Goal: Task Accomplishment & Management: Use online tool/utility

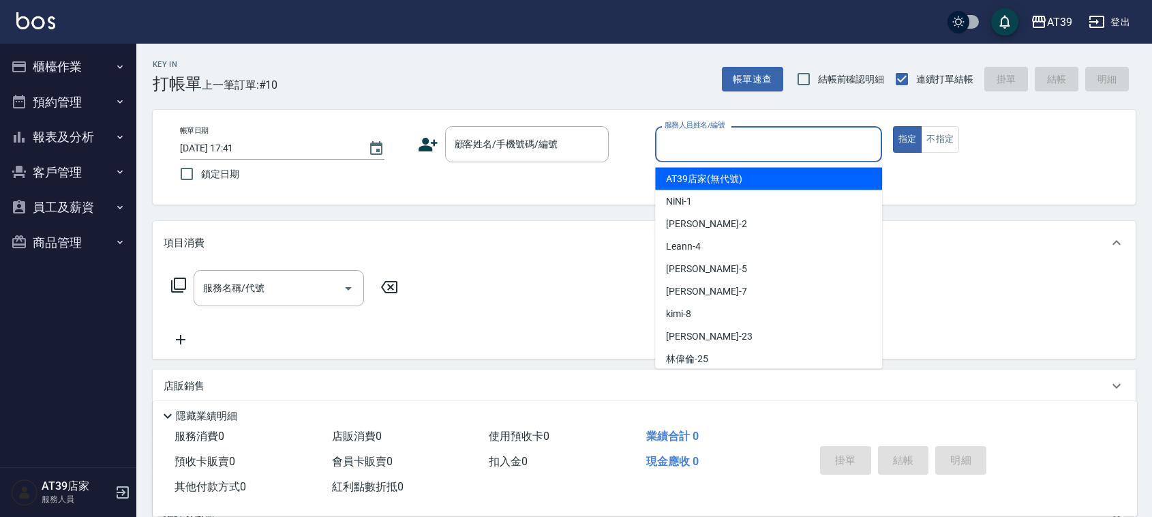
click at [582, 74] on div "Key In 打帳單 上一筆訂單:#10 帳單速查 結帳前確認明細 連續打單結帳 掛單 結帳 明細" at bounding box center [636, 69] width 1000 height 50
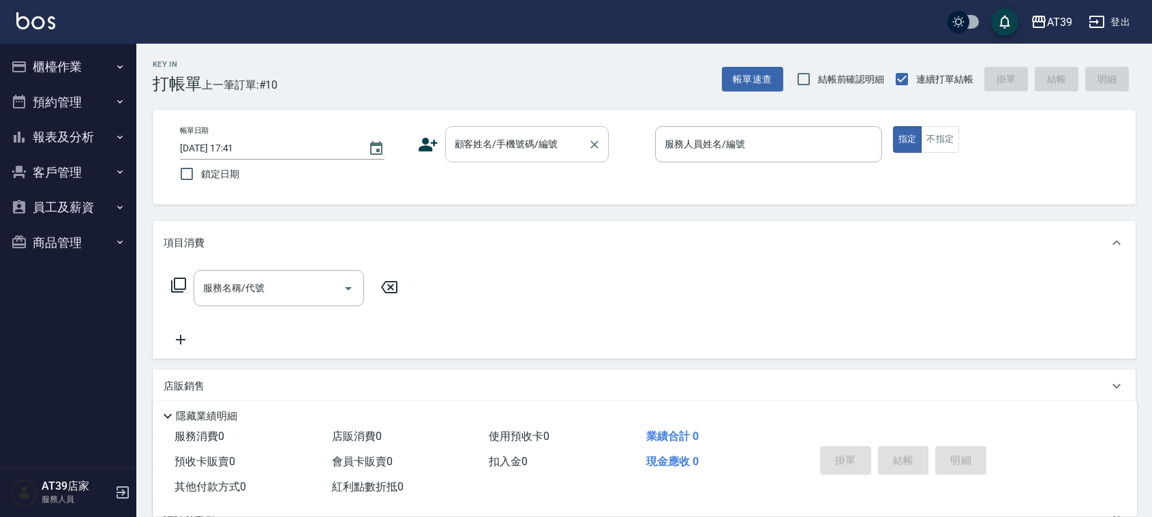
click at [533, 142] on div "顧客姓名/手機號碼/編號 顧客姓名/手機號碼/編號" at bounding box center [527, 144] width 164 height 36
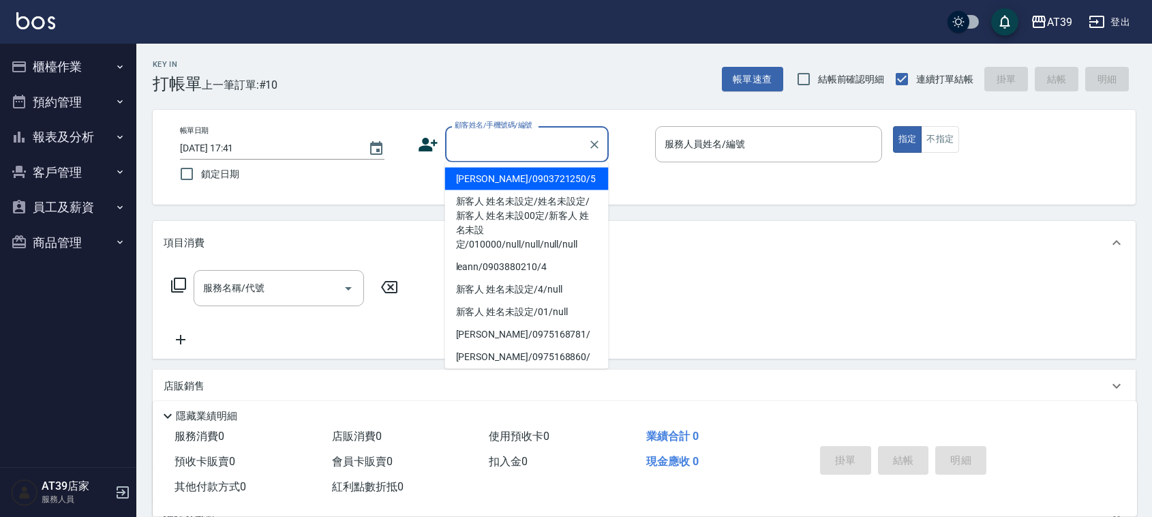
click at [518, 178] on li "[PERSON_NAME]/0903721250/5" at bounding box center [527, 179] width 164 height 23
type input "[PERSON_NAME]/0903721250/5"
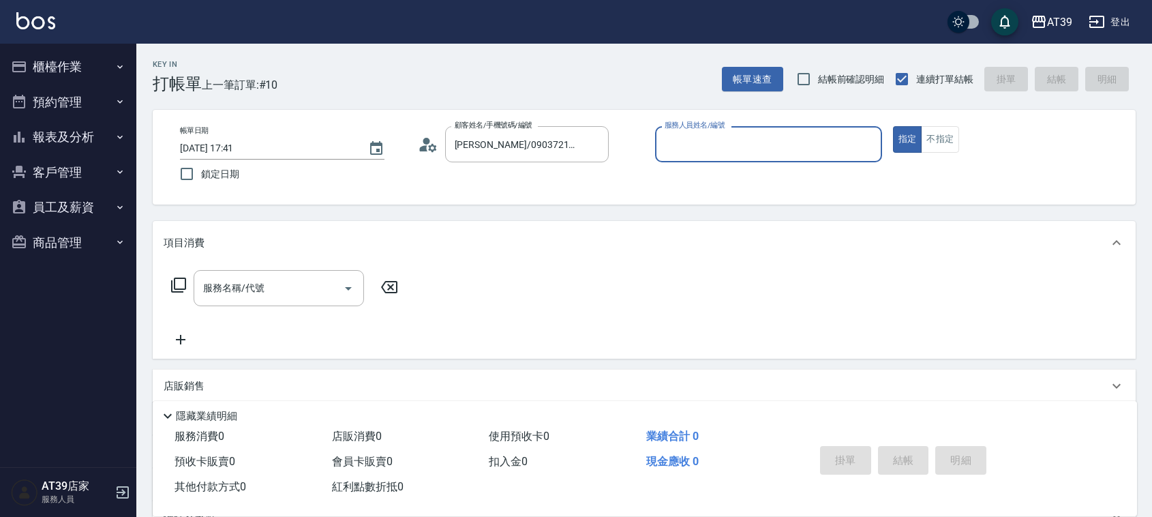
type input "愷爾-5"
click at [934, 140] on button "不指定" at bounding box center [940, 139] width 38 height 27
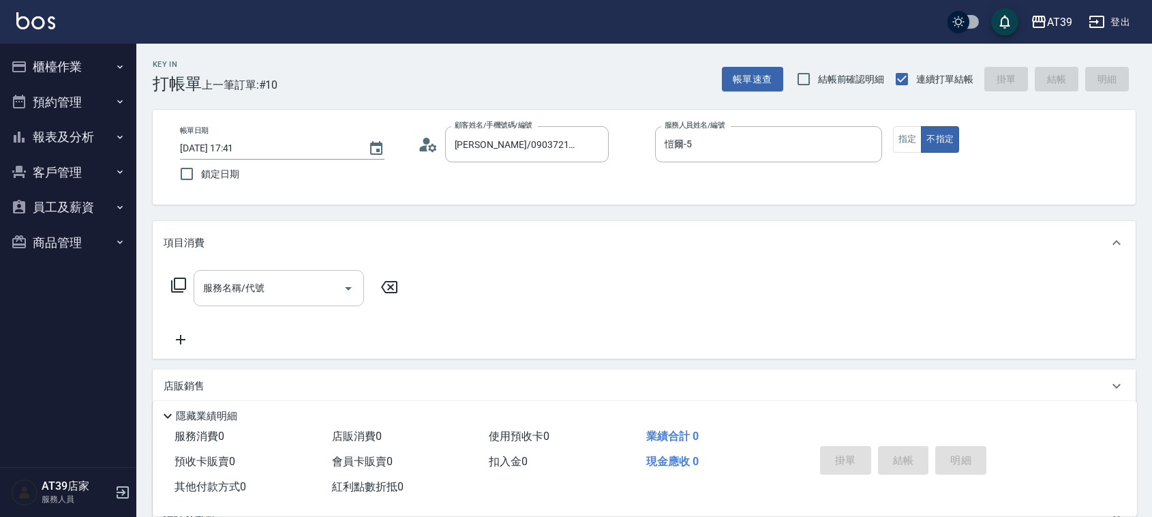
click at [301, 271] on div "服務名稱/代號" at bounding box center [279, 288] width 170 height 36
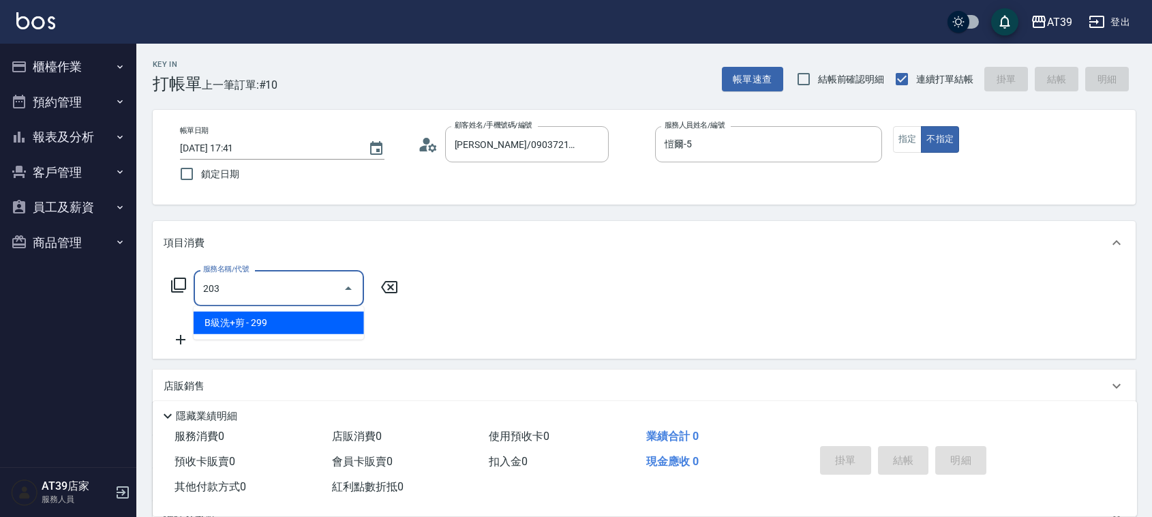
type input "B級洗+剪(203)"
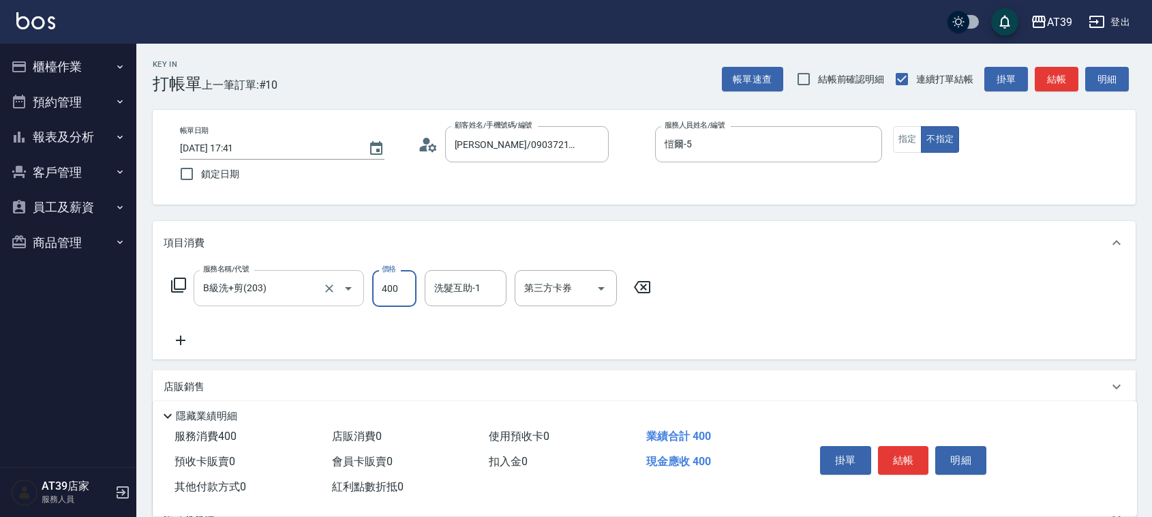
type input "400"
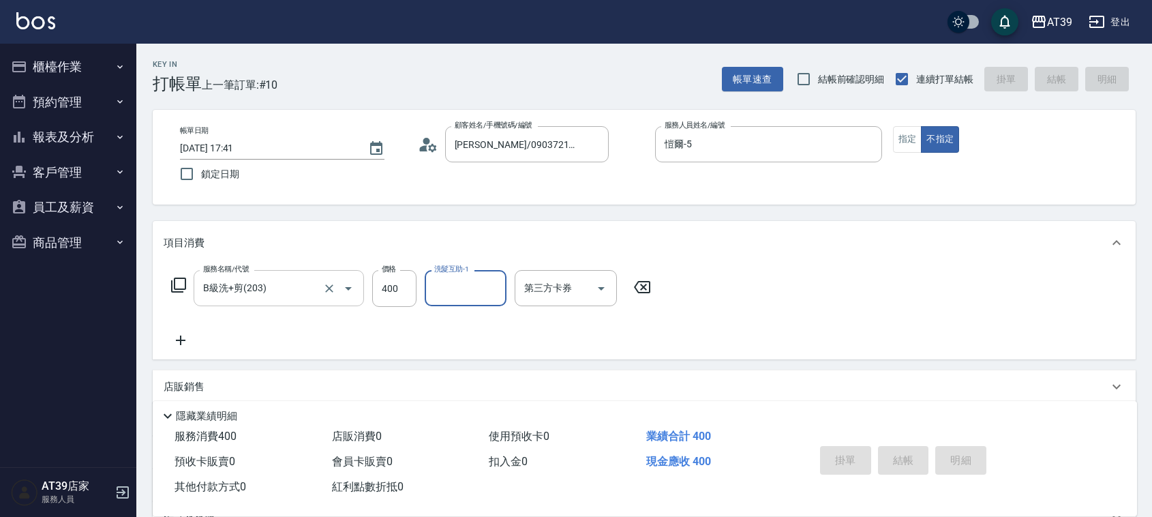
type input "[DATE] 19:26"
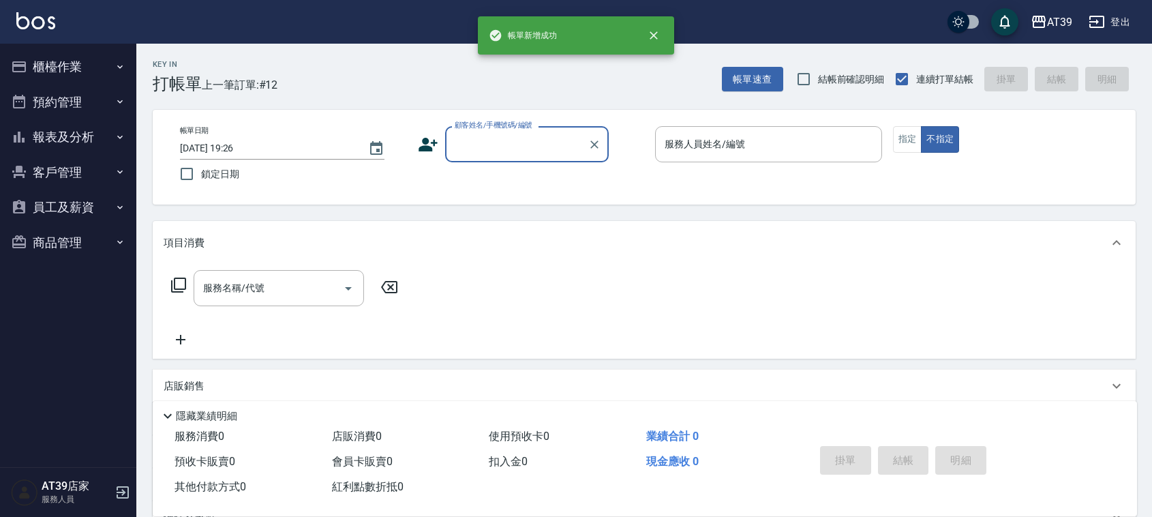
click at [493, 143] on input "顧客姓名/手機號碼/編號" at bounding box center [516, 144] width 131 height 24
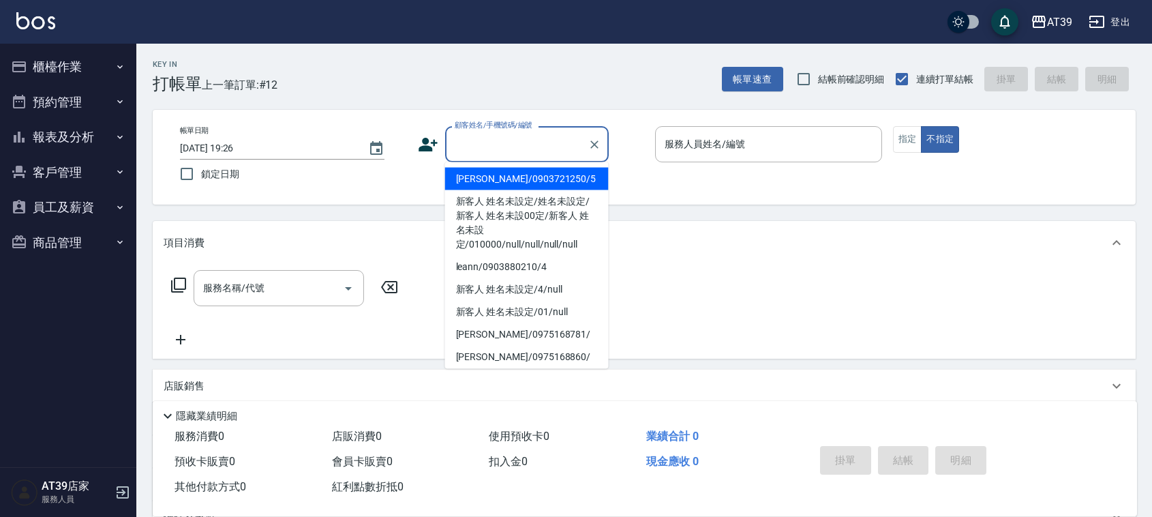
click at [499, 172] on li "[PERSON_NAME]/0903721250/5" at bounding box center [527, 179] width 164 height 23
type input "[PERSON_NAME]/0903721250/5"
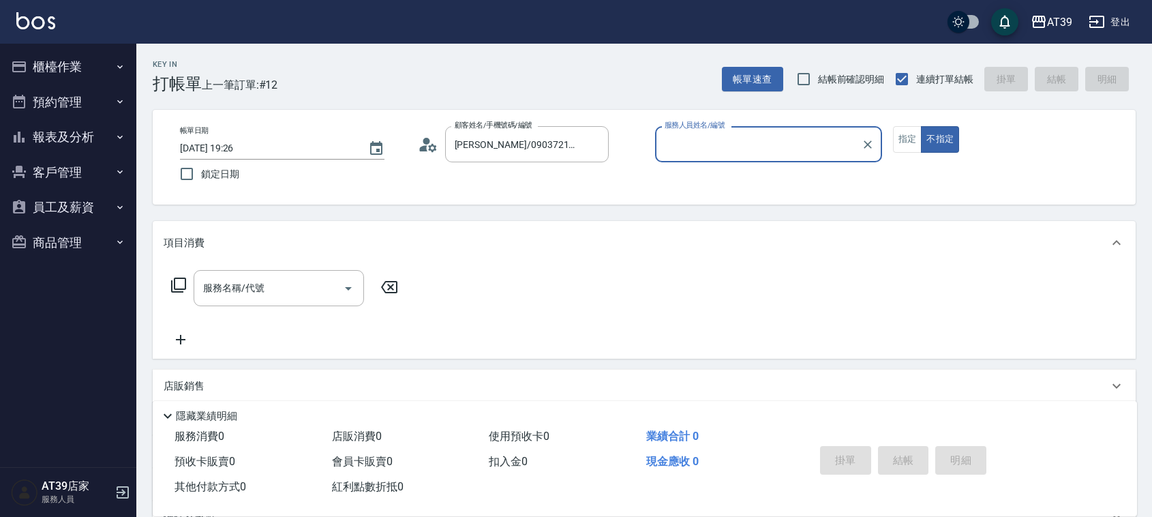
type input "愷爾-5"
click at [276, 288] on input "服務名稱/代號" at bounding box center [269, 288] width 138 height 24
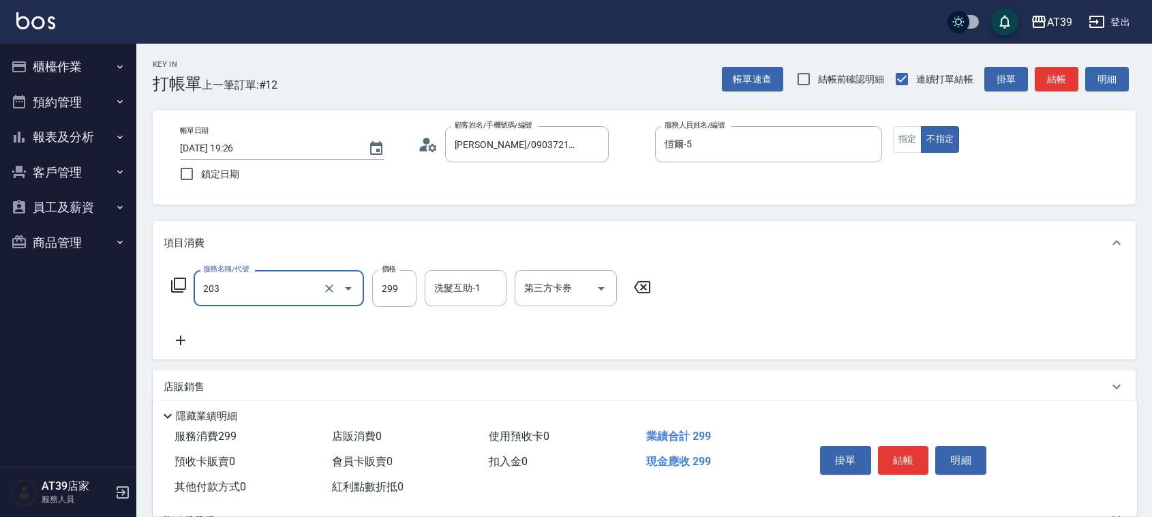
type input "B級洗+剪(203)"
type input "300"
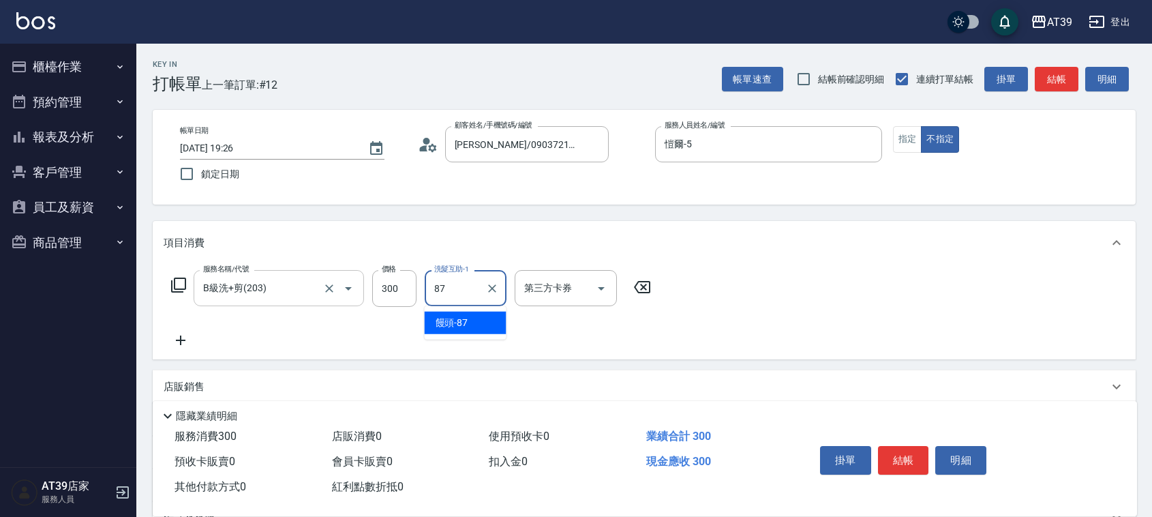
type input "饅頭-87"
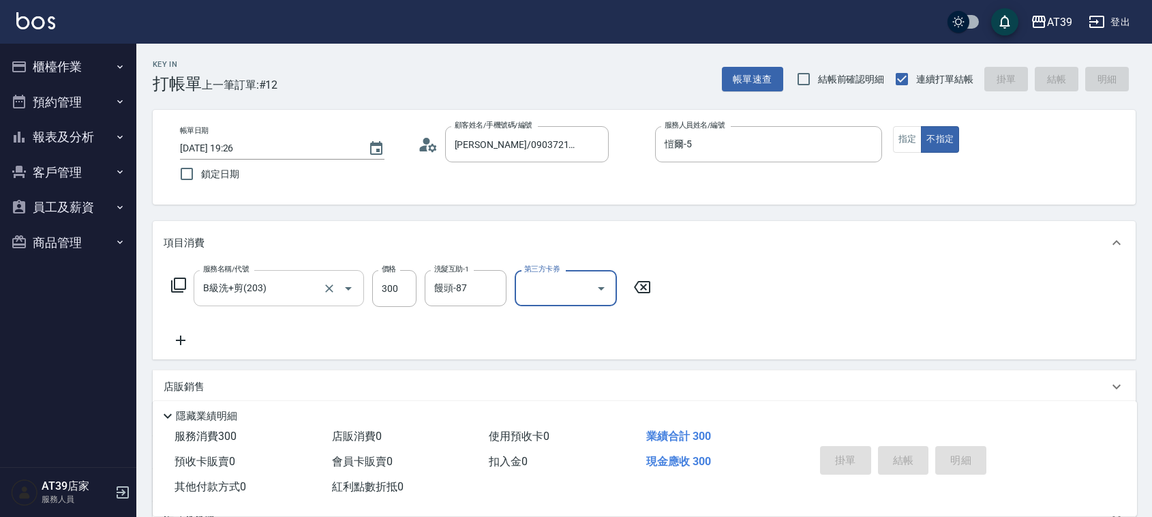
type input "[DATE] 19:28"
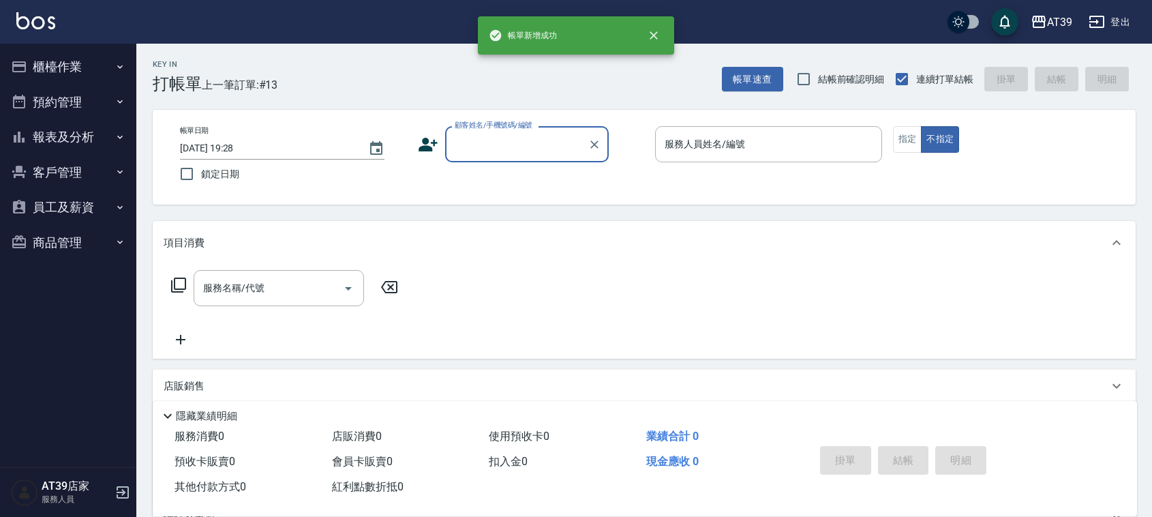
click at [76, 134] on button "報表及分析" at bounding box center [67, 136] width 125 height 35
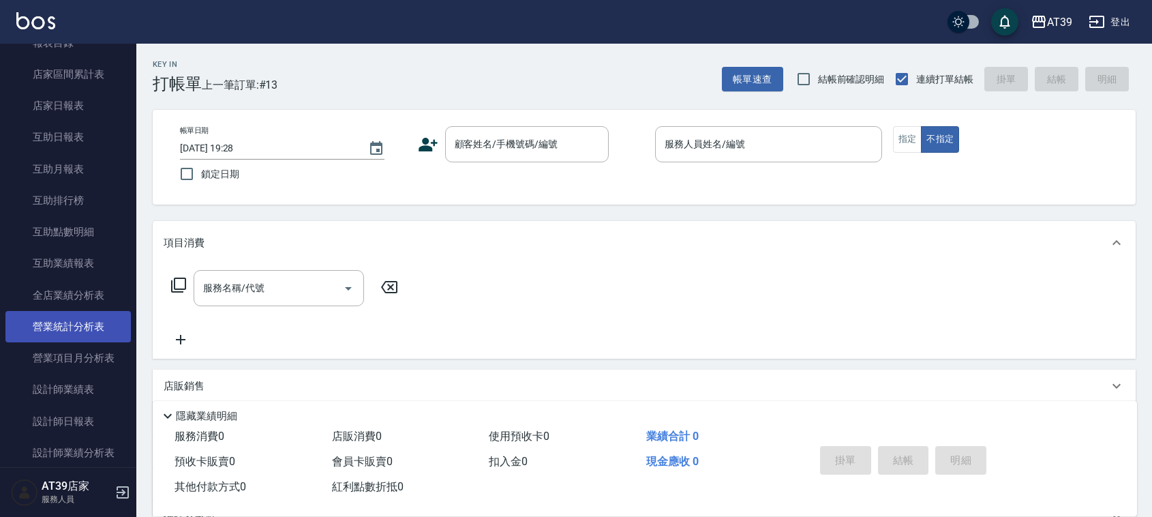
scroll to position [256, 0]
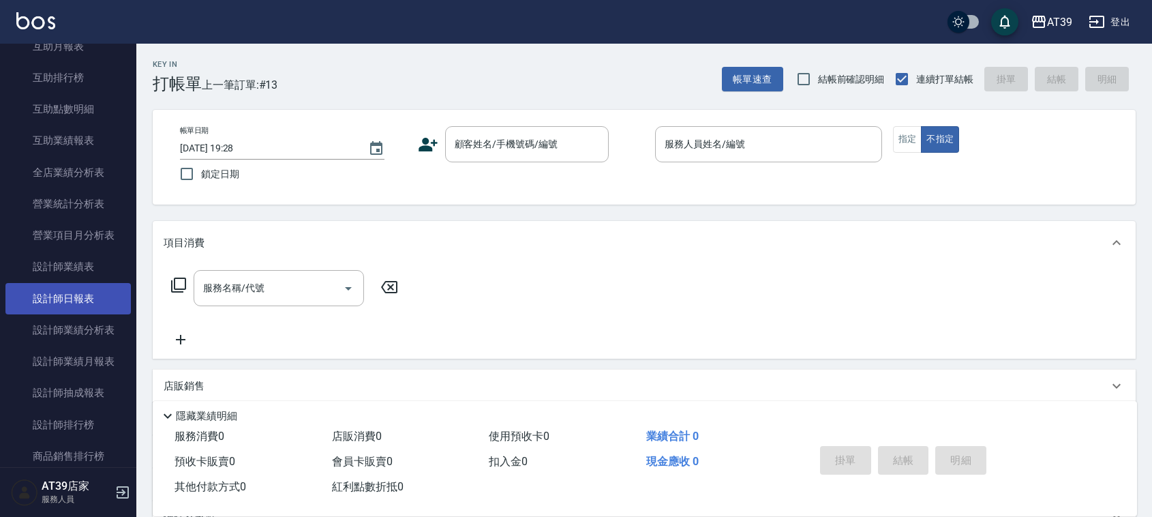
click at [106, 298] on link "設計師日報表" at bounding box center [67, 298] width 125 height 31
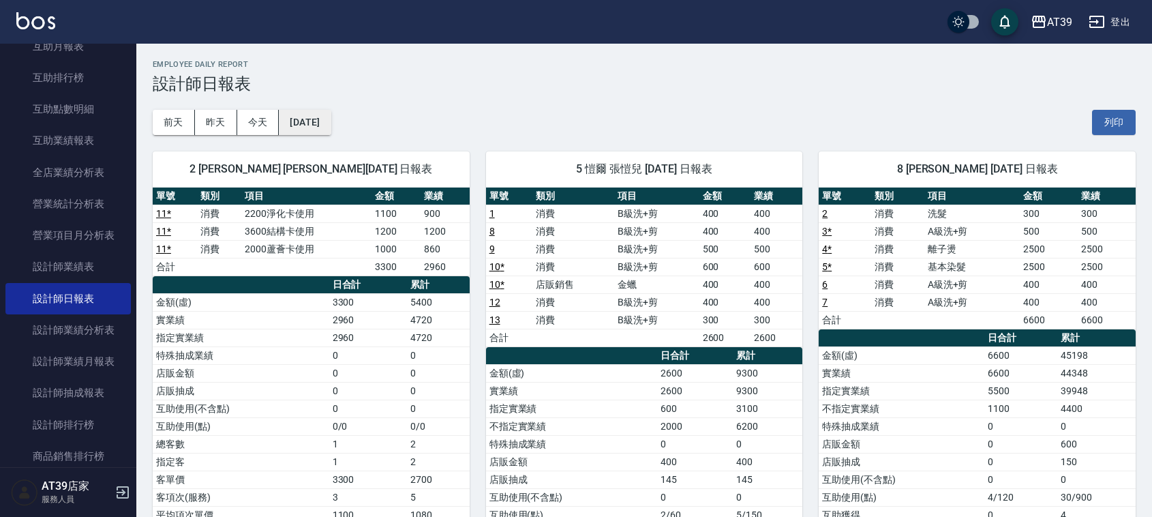
click at [331, 123] on button "[DATE]" at bounding box center [305, 122] width 52 height 25
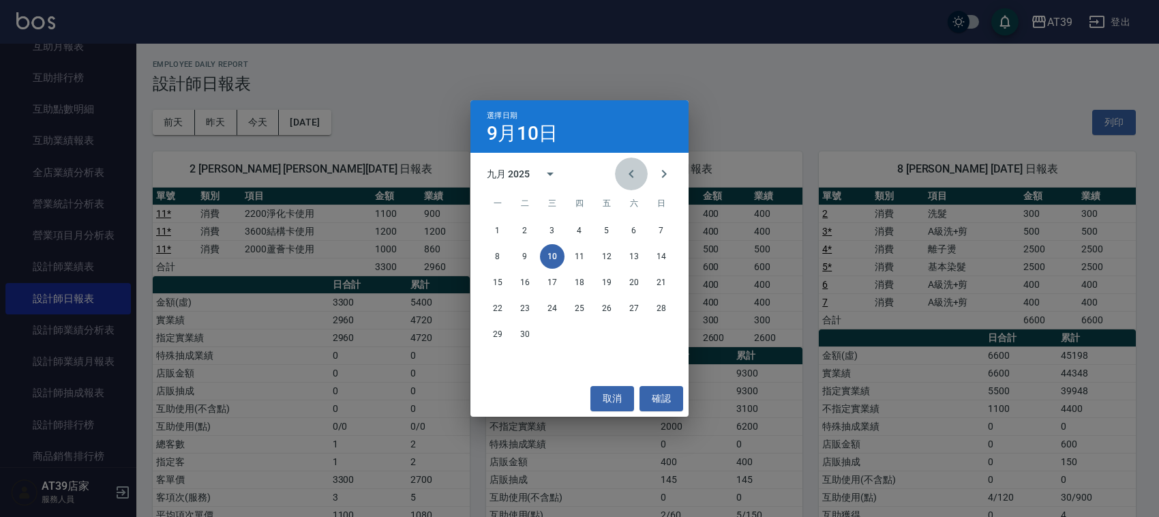
click at [624, 169] on icon "Previous month" at bounding box center [631, 174] width 16 height 16
click at [670, 256] on button "10" at bounding box center [661, 256] width 25 height 25
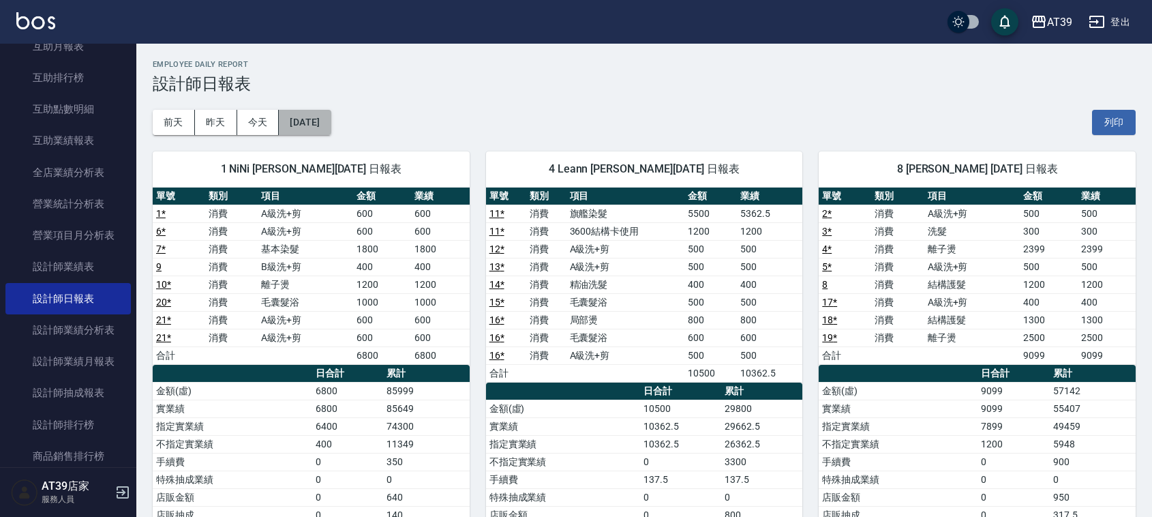
click at [319, 127] on button "[DATE]" at bounding box center [305, 122] width 52 height 25
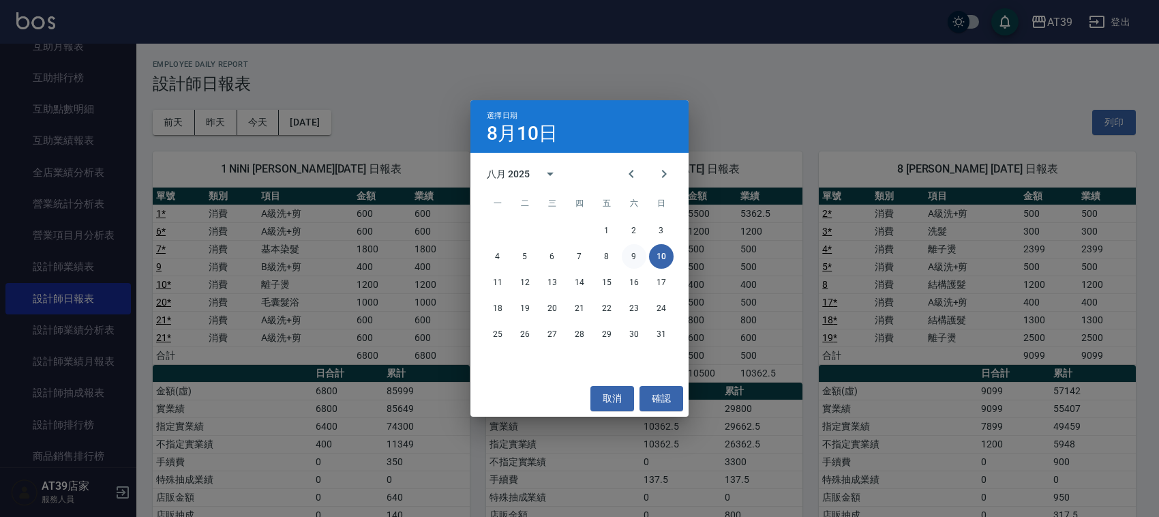
click at [635, 254] on button "9" at bounding box center [634, 256] width 25 height 25
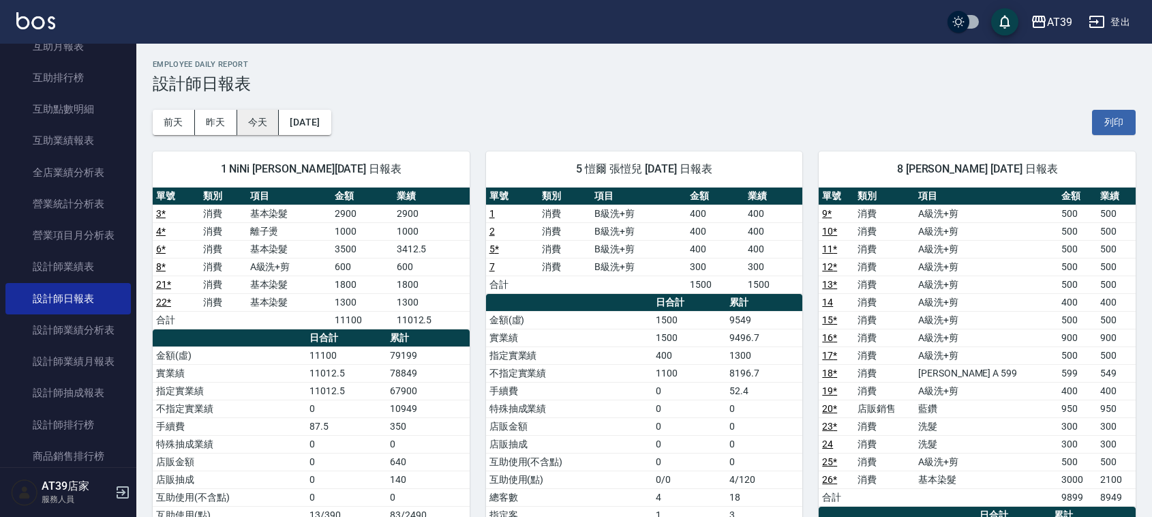
click at [267, 123] on button "今天" at bounding box center [258, 122] width 42 height 25
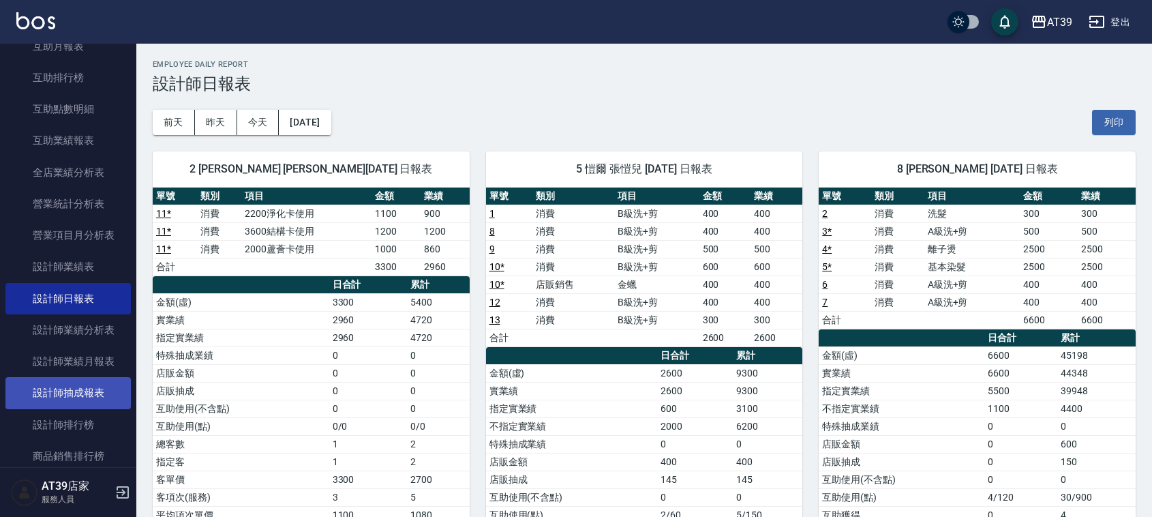
click at [106, 389] on link "設計師抽成報表" at bounding box center [67, 392] width 125 height 31
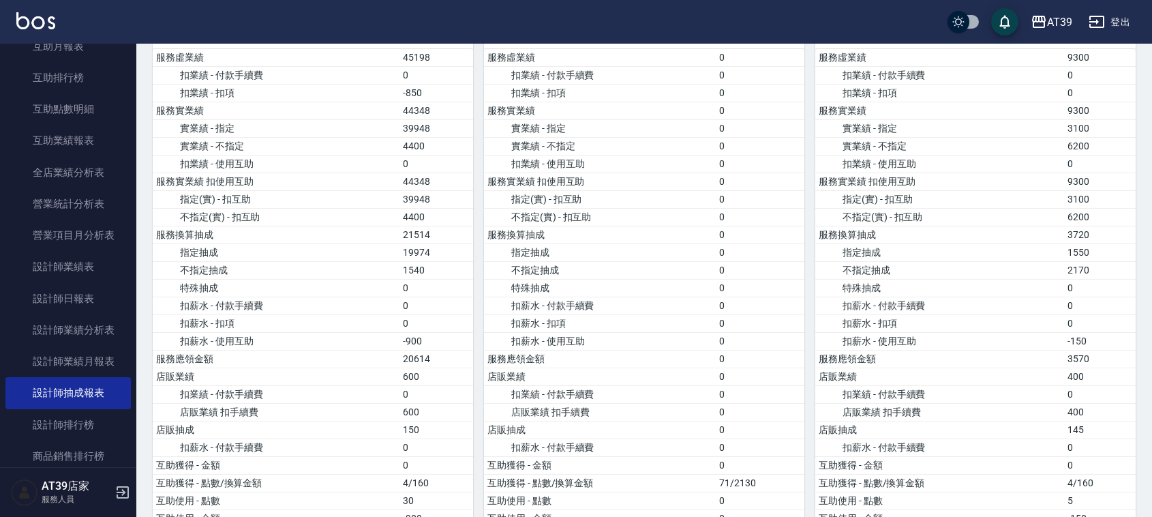
scroll to position [852, 0]
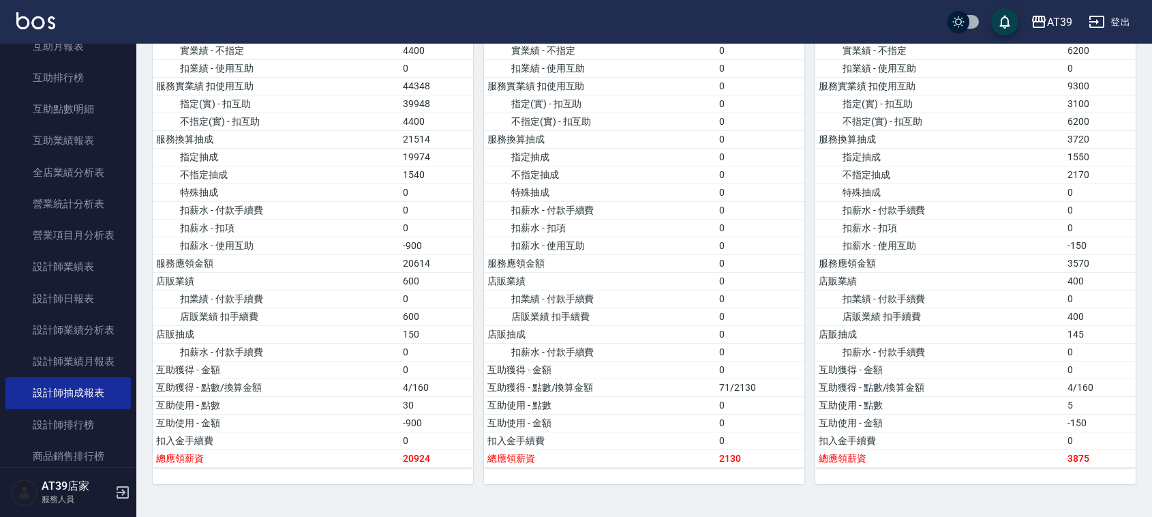
click at [40, 17] on img at bounding box center [35, 20] width 39 height 17
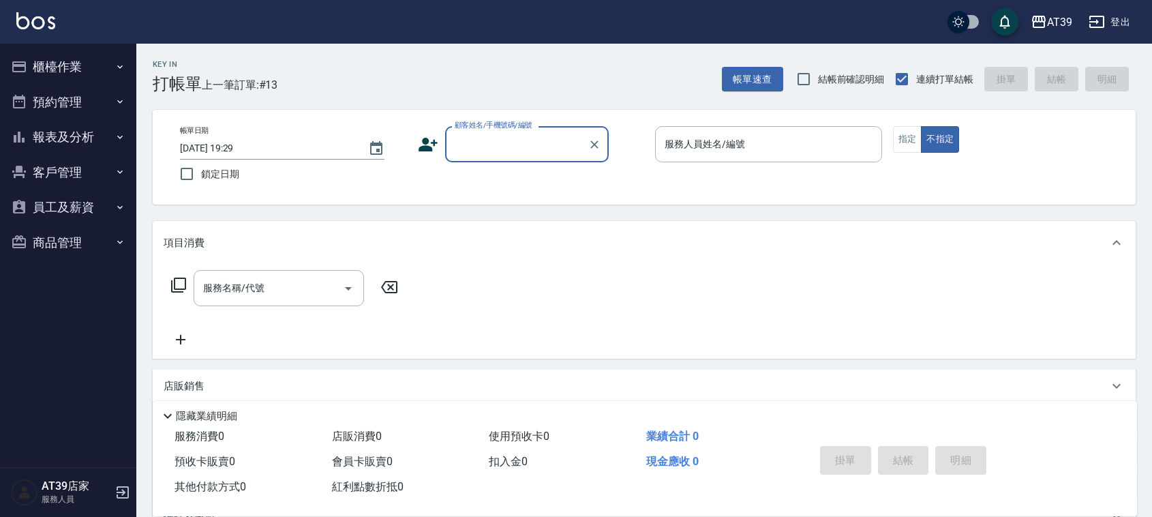
click at [481, 52] on div "Key In 打帳單 上一筆訂單:#13 帳單速查 結帳前確認明細 連續打單結帳 掛單 結帳 明細" at bounding box center [636, 69] width 1000 height 50
click at [803, 130] on div "服務人員姓名/編號" at bounding box center [768, 144] width 227 height 36
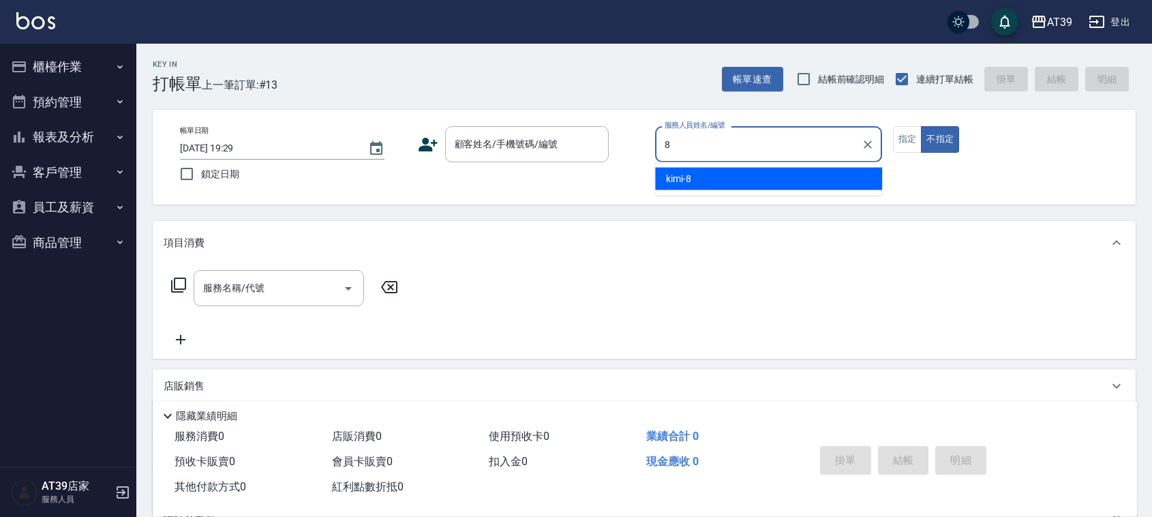
click at [808, 174] on div "kimi -8" at bounding box center [768, 179] width 227 height 23
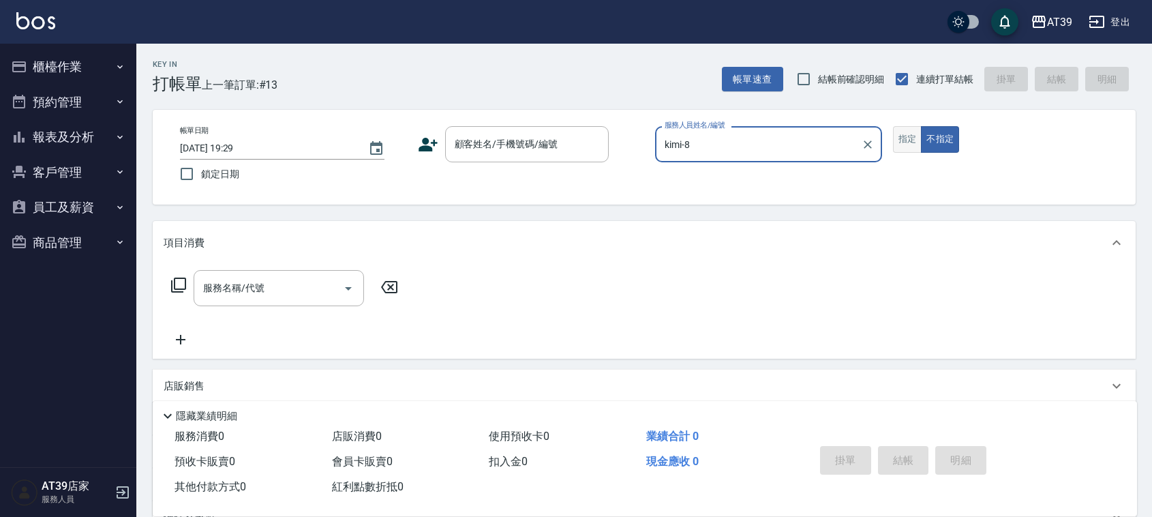
type input "kimi-8"
click at [918, 137] on button "指定" at bounding box center [907, 139] width 29 height 27
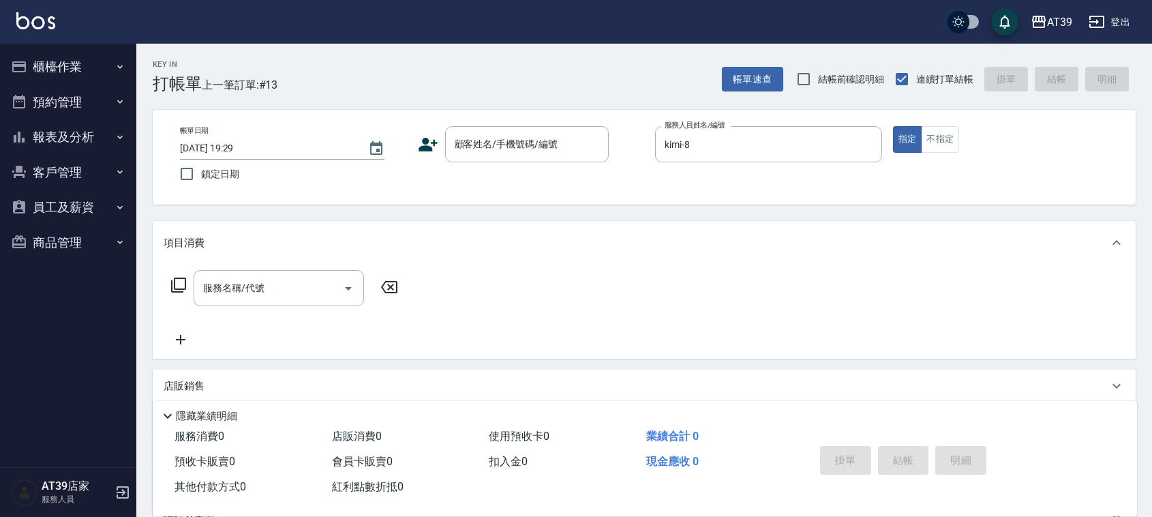
click at [537, 120] on div "帳單日期 [DATE] 19:29 鎖定日期 顧客姓名/手機號碼/編號 顧客姓名/手機號碼/編號 服務人員姓名/編號 kimi-8 服務人員姓名/編號 指定 …" at bounding box center [644, 157] width 983 height 95
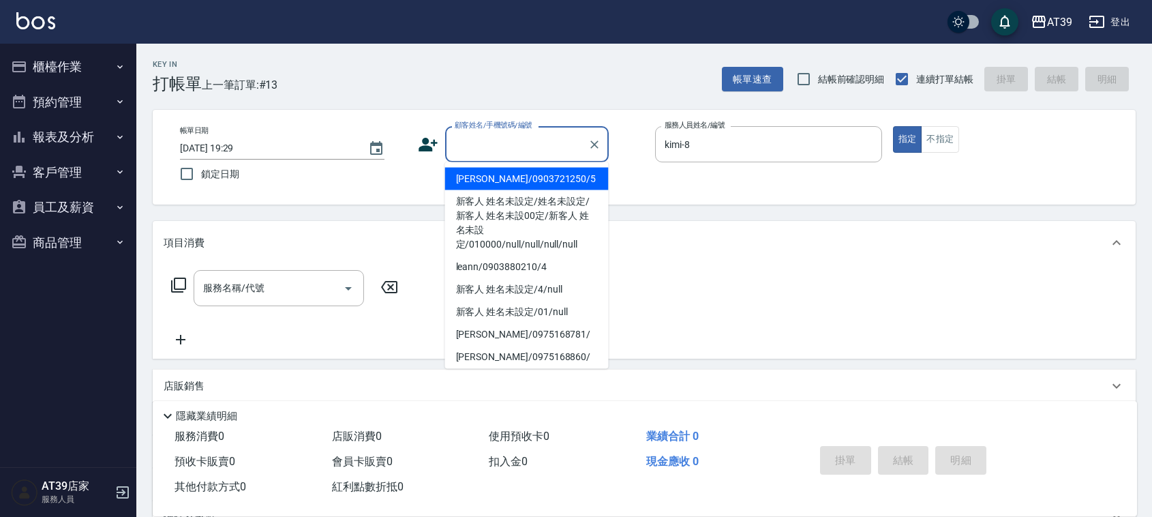
click at [551, 144] on input "顧客姓名/手機號碼/編號" at bounding box center [516, 144] width 131 height 24
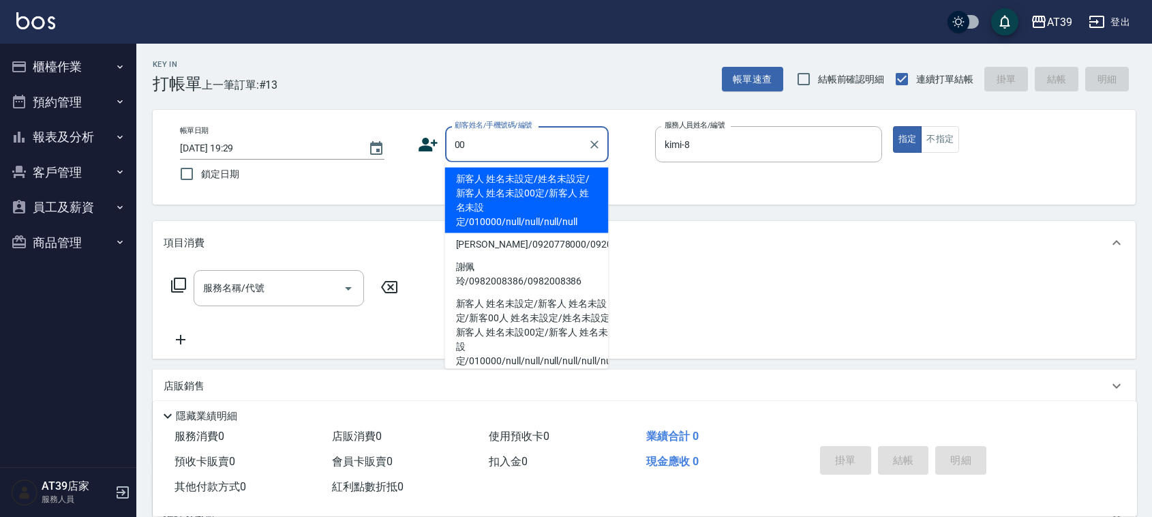
click at [547, 215] on li "新客人 姓名未設定/姓名未設定/新客人 姓名未設00定/新客人 姓名未設定/010000/null/null/null/null" at bounding box center [527, 200] width 164 height 65
type input "新客人 姓名未設定/姓名未設定/新客人 姓名未設00定/新客人 姓名未設定/010000/null/null/null/null"
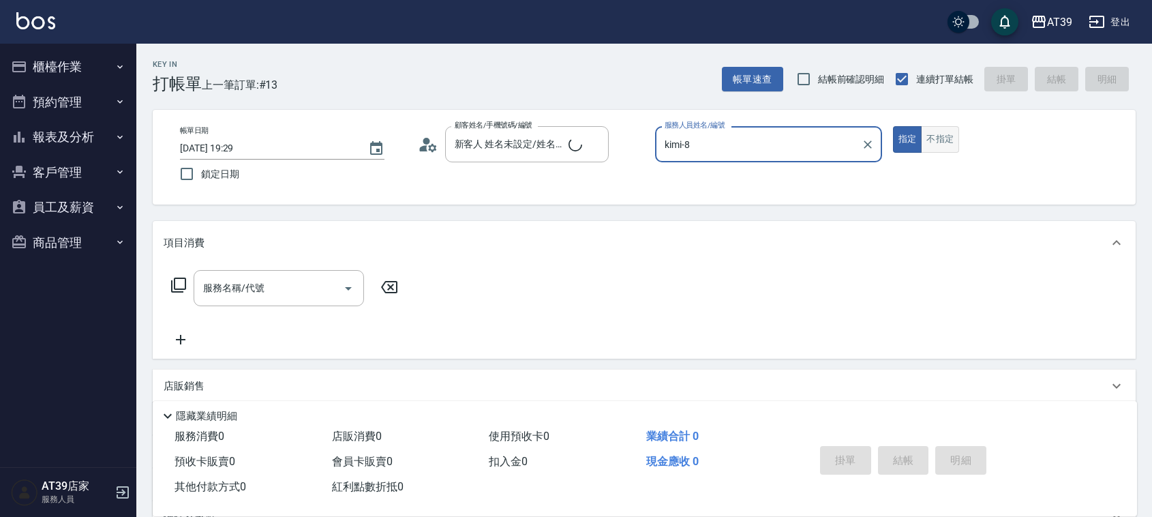
click at [941, 138] on button "不指定" at bounding box center [940, 139] width 38 height 27
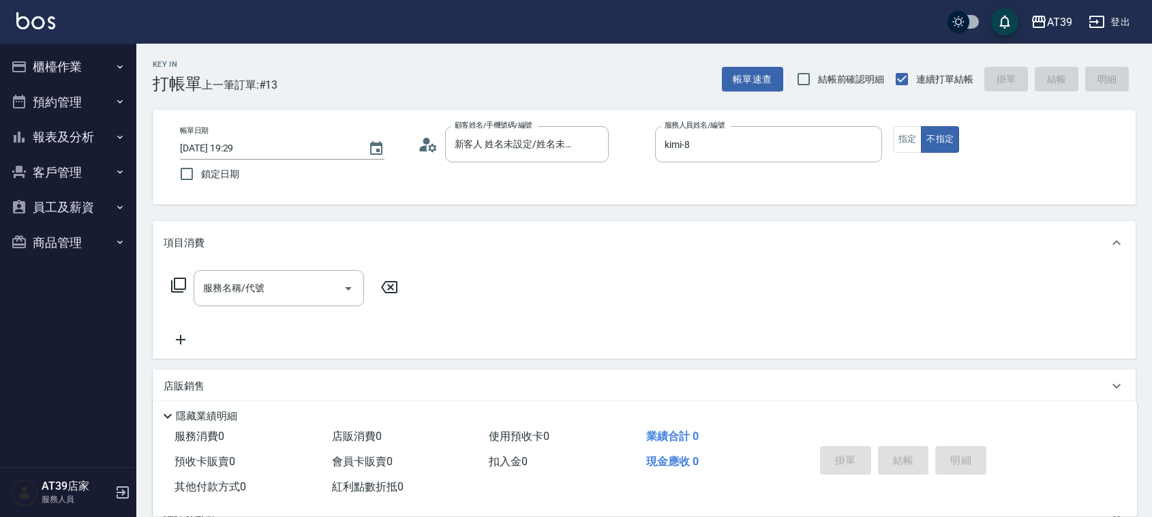
click at [254, 312] on div "服務名稱/代號 服務名稱/代號" at bounding box center [285, 309] width 243 height 78
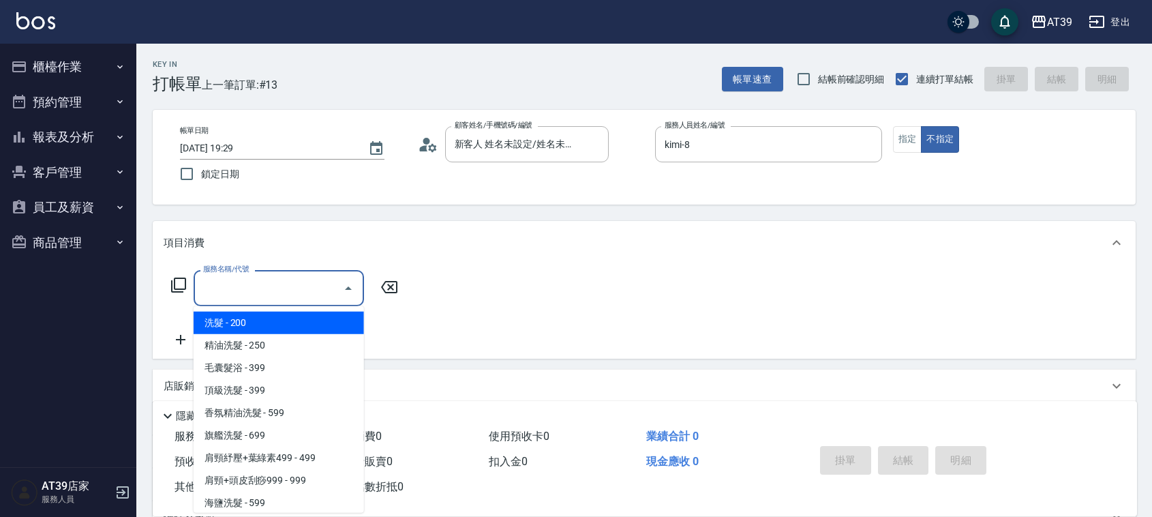
click at [266, 292] on input "服務名稱/代號" at bounding box center [269, 288] width 138 height 24
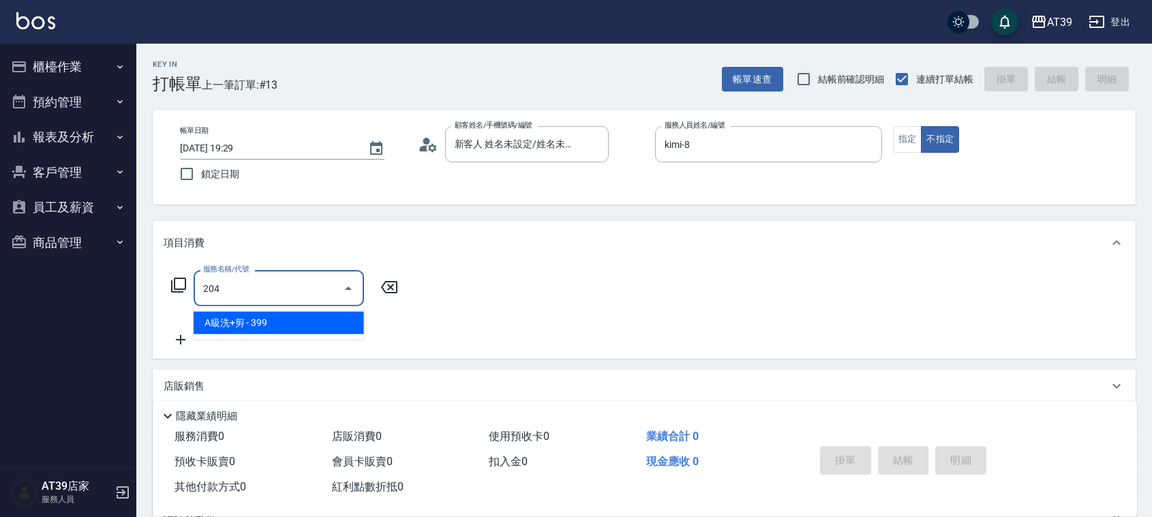
click at [280, 325] on span "A級洗+剪 - 399" at bounding box center [279, 323] width 170 height 23
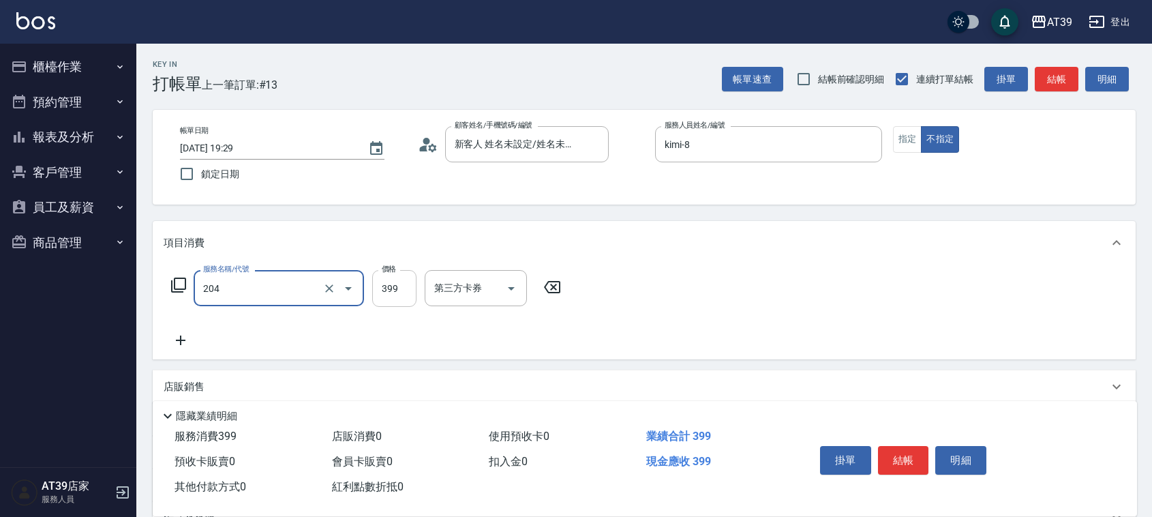
type input "A級洗+剪(204)"
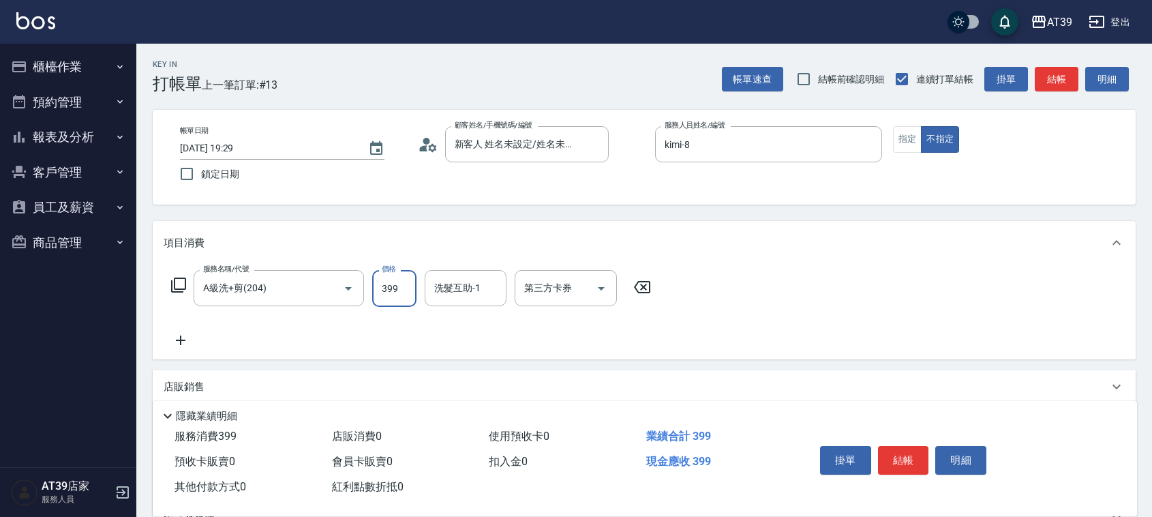
click at [383, 293] on input "399" at bounding box center [394, 288] width 44 height 37
type input "400"
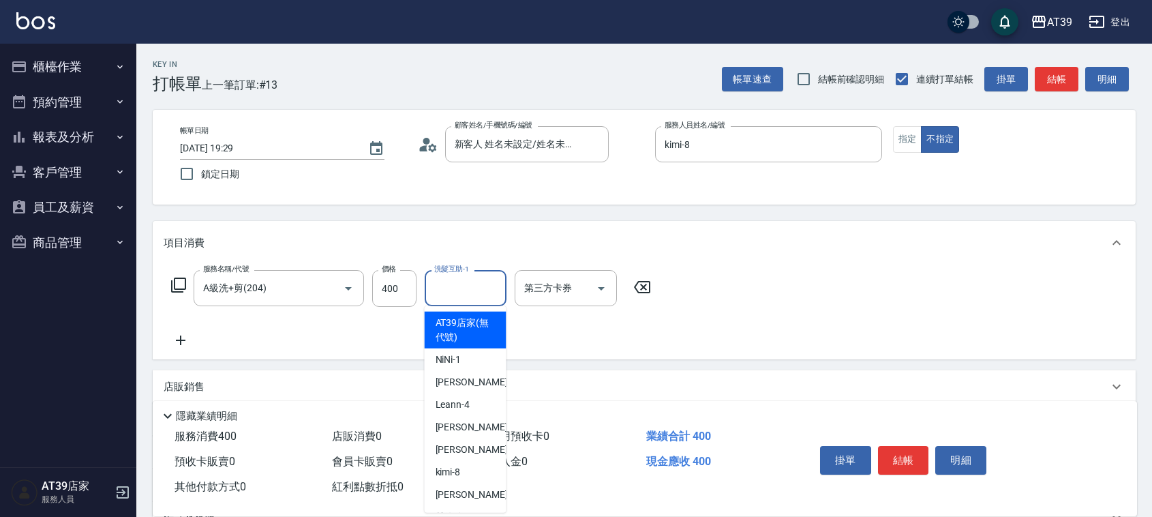
click at [481, 290] on input "洗髮互助-1" at bounding box center [466, 288] width 70 height 24
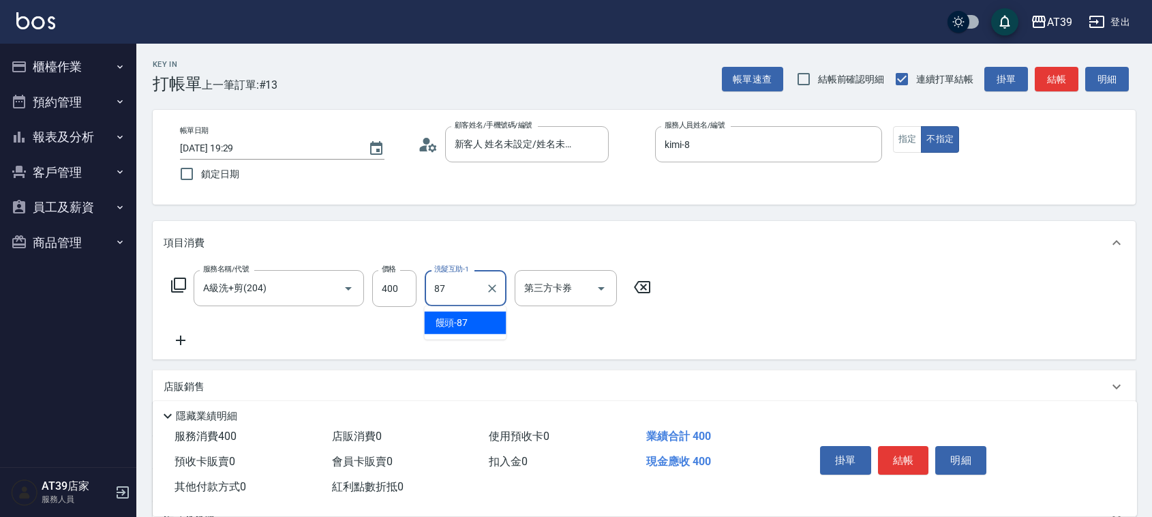
click at [481, 312] on div "饅頭 -87" at bounding box center [466, 323] width 82 height 23
type input "饅頭-87"
click at [1048, 82] on button "結帳" at bounding box center [1057, 79] width 44 height 25
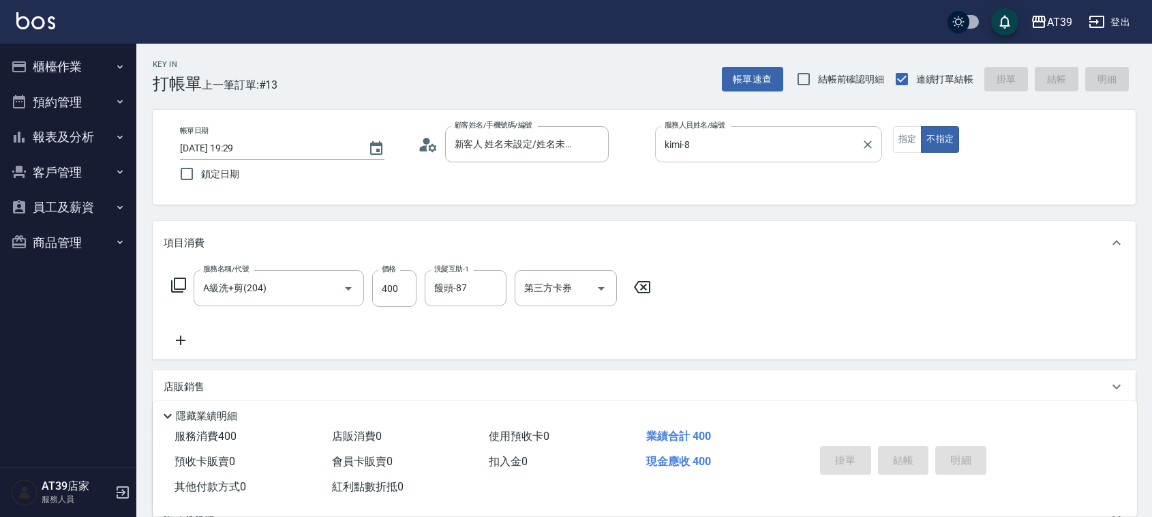
type input "[DATE] 19:41"
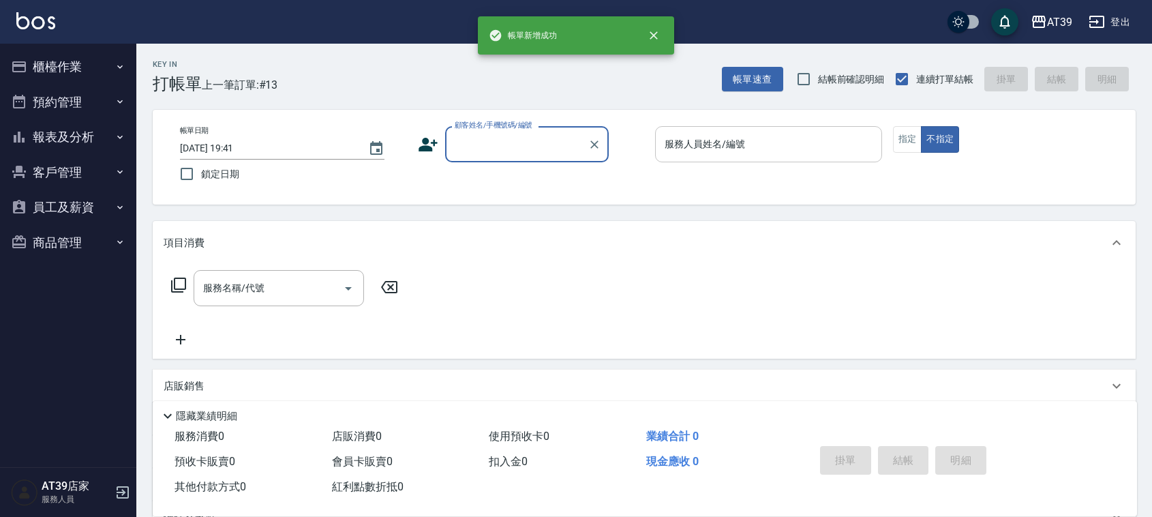
click at [732, 138] on div "服務人員姓名/編號 服務人員姓名/編號" at bounding box center [768, 144] width 227 height 36
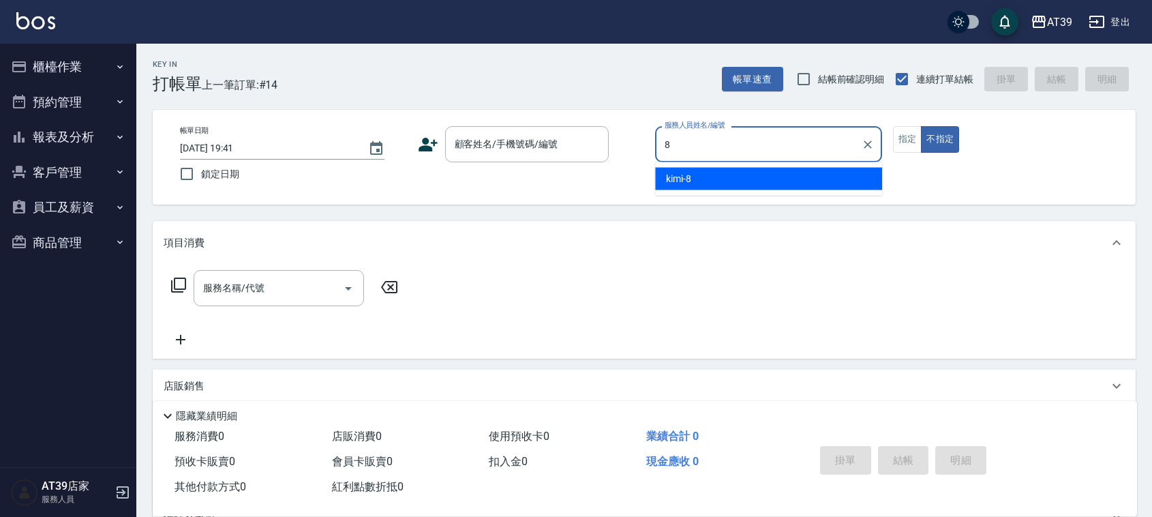
click at [721, 179] on div "kimi -8" at bounding box center [768, 179] width 227 height 23
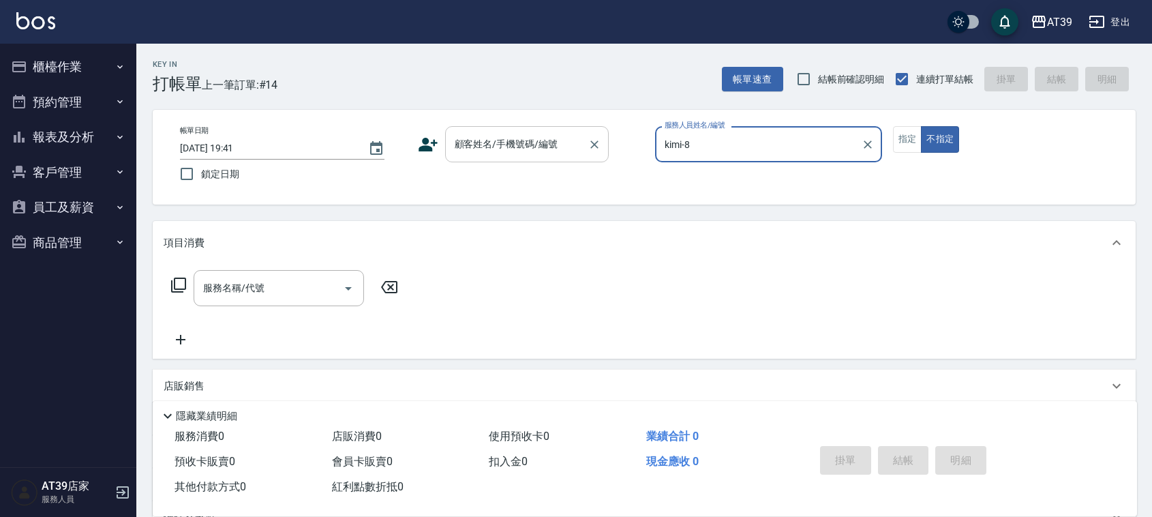
type input "kimi-8"
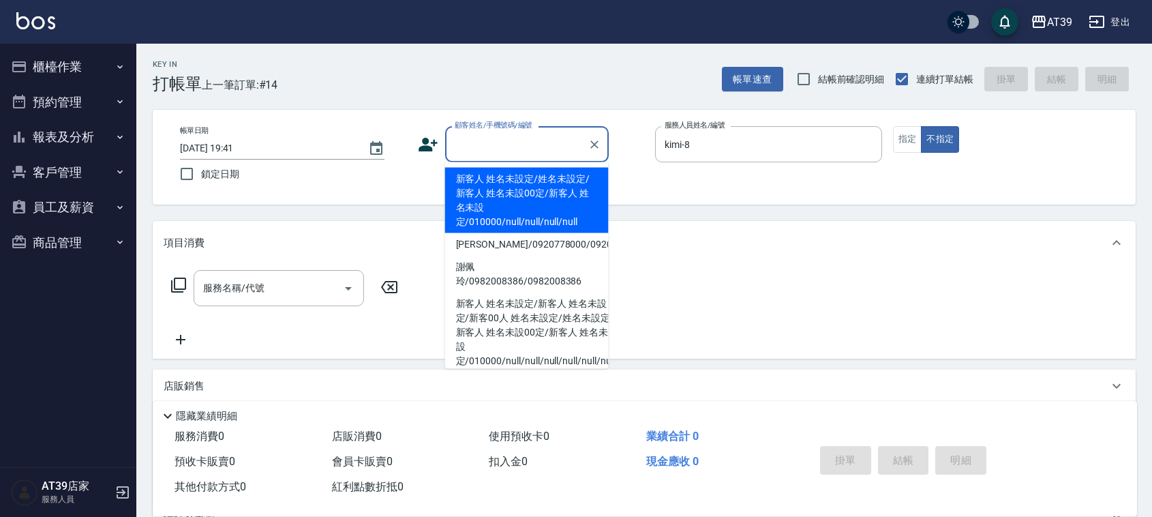
click at [537, 149] on input "顧客姓名/手機號碼/編號" at bounding box center [516, 144] width 131 height 24
click at [513, 190] on li "新客人 姓名未設定/姓名未設定/新客人 姓名未設00定/新客人 姓名未設定/010000/null/null/null/null" at bounding box center [527, 200] width 164 height 65
type input "新客人 姓名未設定/姓名未設定/新客人 姓名未設00定/新客人 姓名未設定/010000/null/null/null/null"
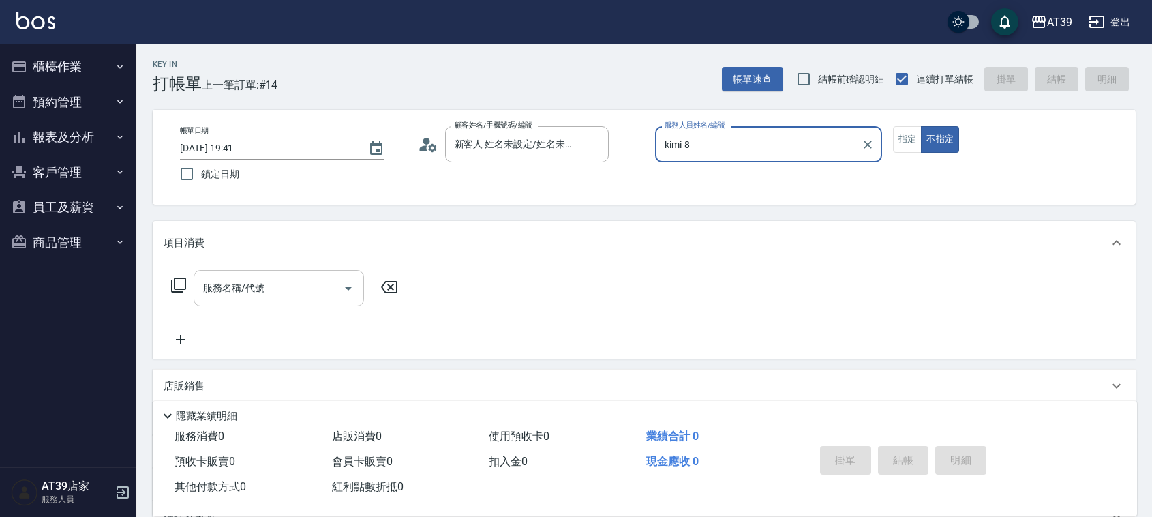
click at [331, 285] on input "服務名稱/代號" at bounding box center [269, 288] width 138 height 24
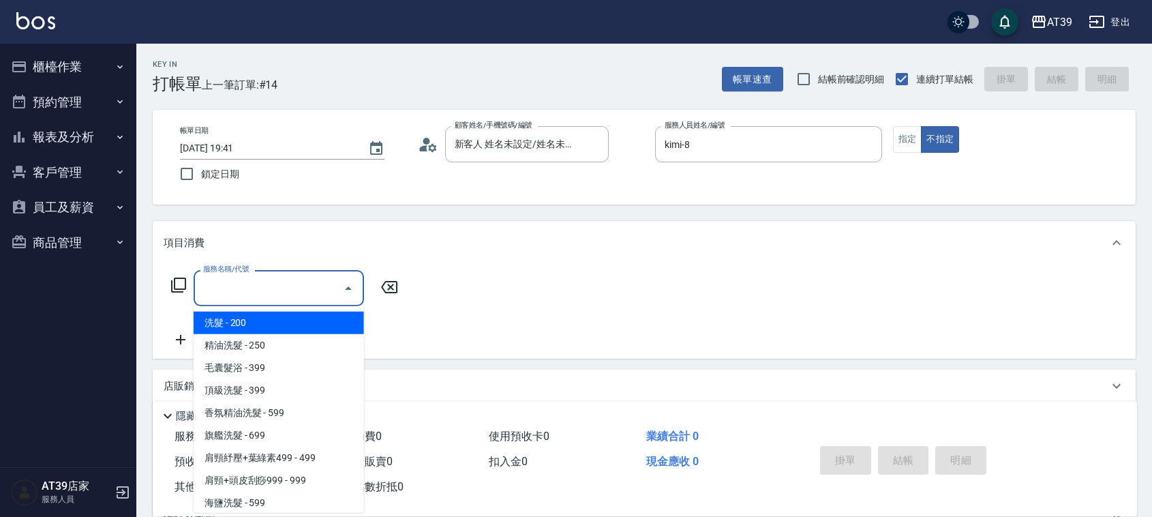
click at [271, 321] on span "洗髮 - 200" at bounding box center [279, 323] width 170 height 23
type input "洗髮(101)"
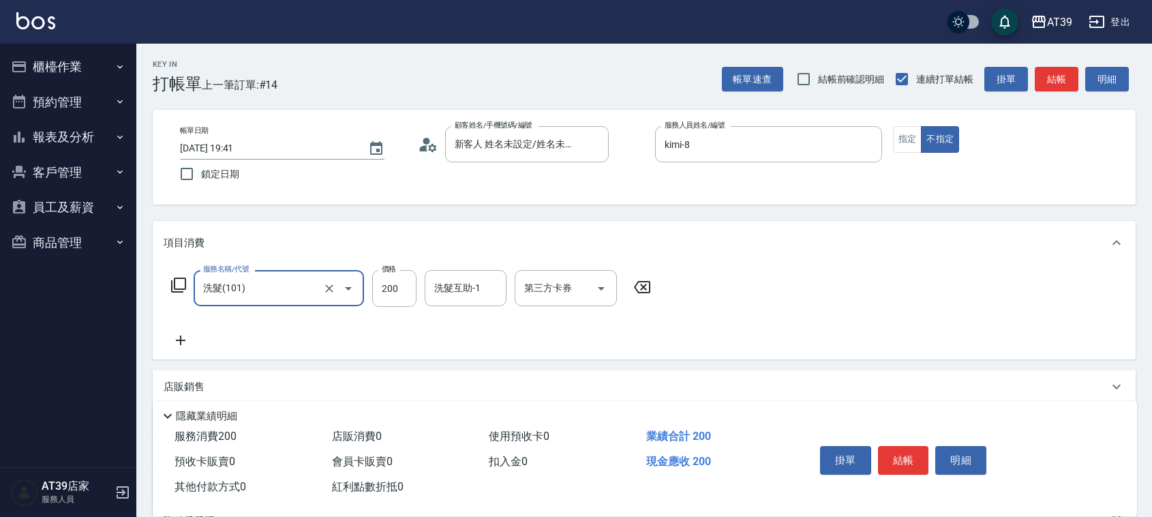
click at [394, 271] on label "價格" at bounding box center [389, 269] width 14 height 10
click at [394, 271] on input "200" at bounding box center [394, 288] width 44 height 37
click at [394, 281] on input "200" at bounding box center [394, 288] width 44 height 37
click at [386, 288] on input "0" at bounding box center [394, 288] width 44 height 37
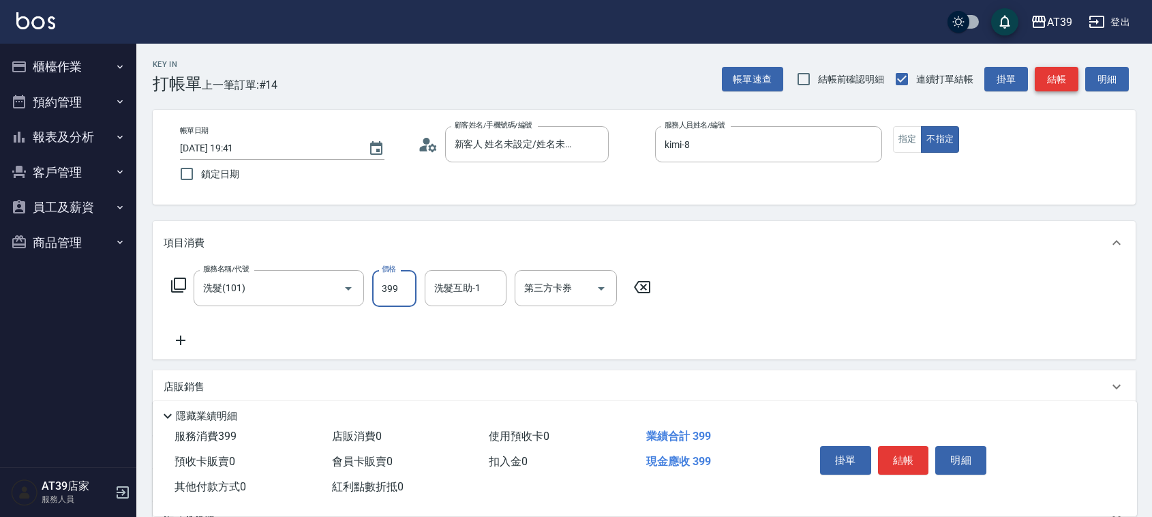
type input "399"
click at [1058, 76] on button "結帳" at bounding box center [1057, 79] width 44 height 25
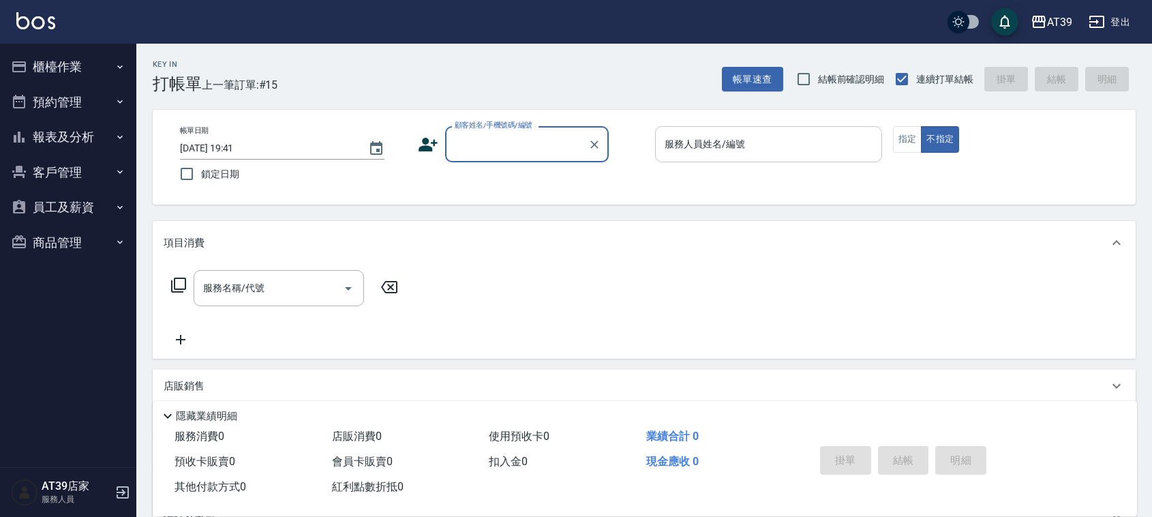
click at [768, 135] on input "服務人員姓名/編號" at bounding box center [768, 144] width 215 height 24
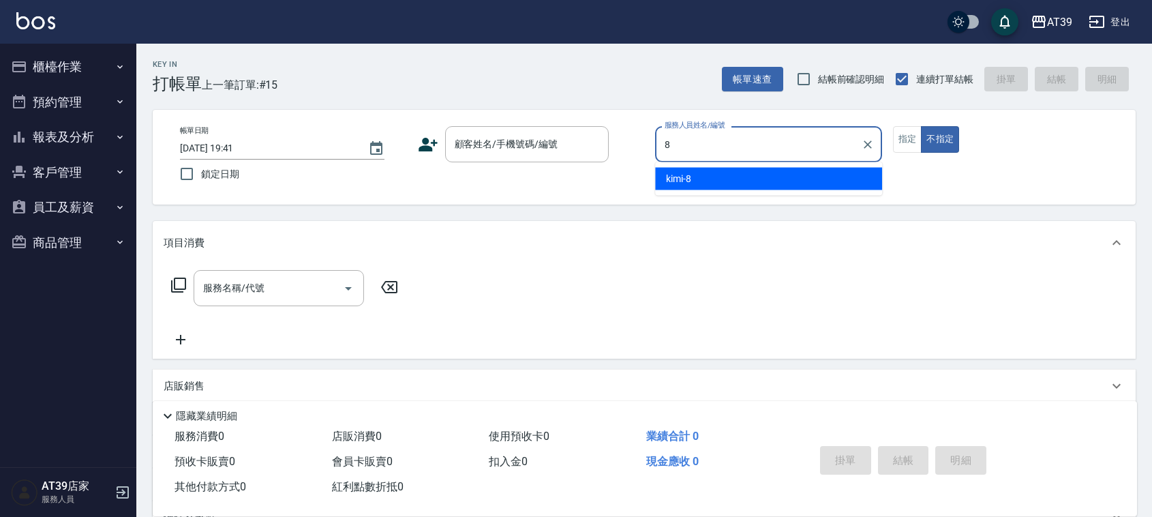
click at [747, 178] on div "kimi -8" at bounding box center [768, 179] width 227 height 23
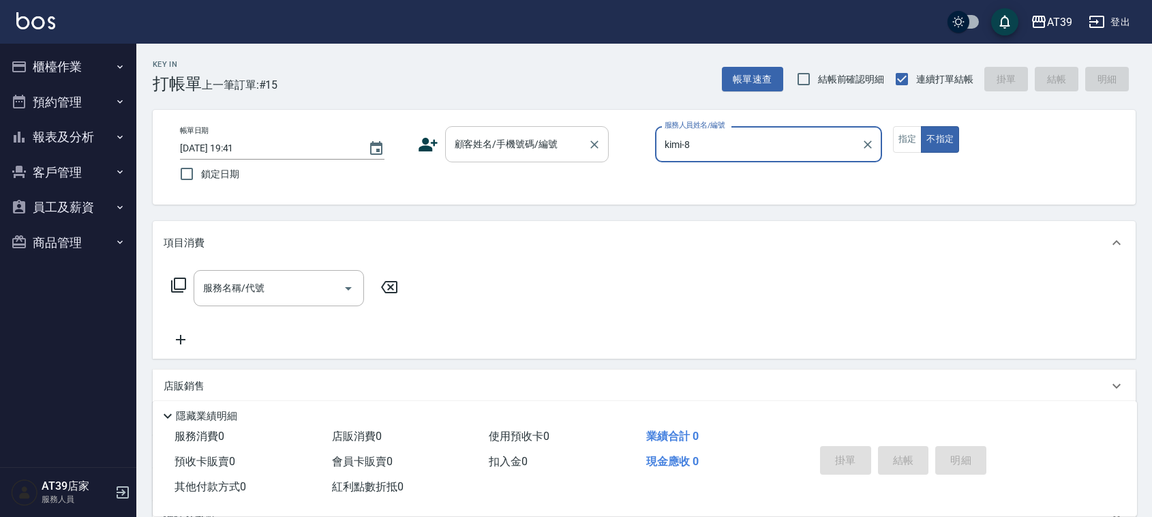
click at [584, 126] on div "顧客姓名/手機號碼/編號" at bounding box center [527, 144] width 164 height 36
type input "kimi-8"
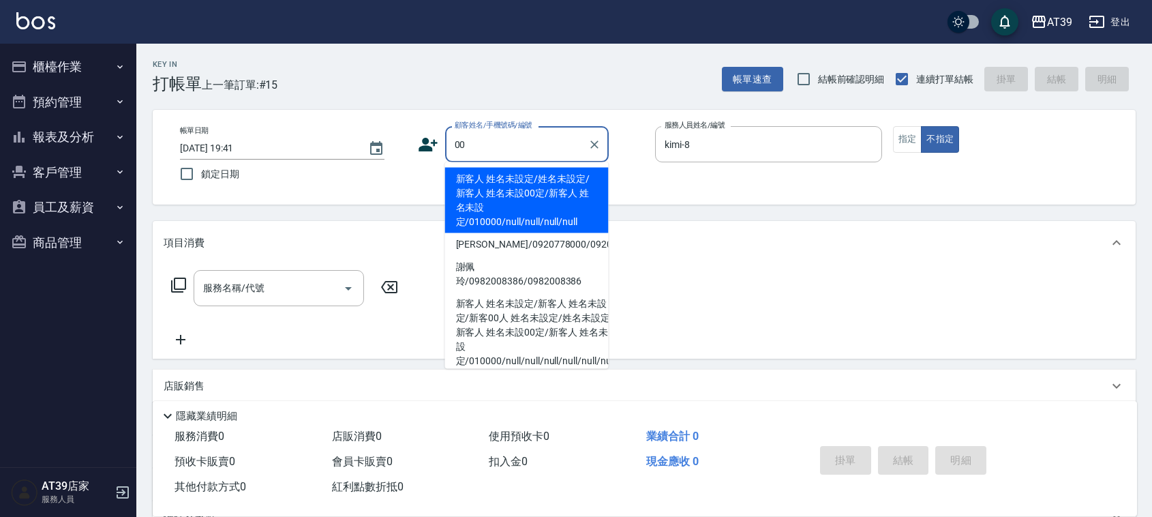
click at [539, 181] on li "新客人 姓名未設定/姓名未設定/新客人 姓名未設00定/新客人 姓名未設定/010000/null/null/null/null" at bounding box center [527, 200] width 164 height 65
type input "新客人 姓名未設定/姓名未設定/新客人 姓名未設00定/新客人 姓名未設定/010000/null/null/null/null"
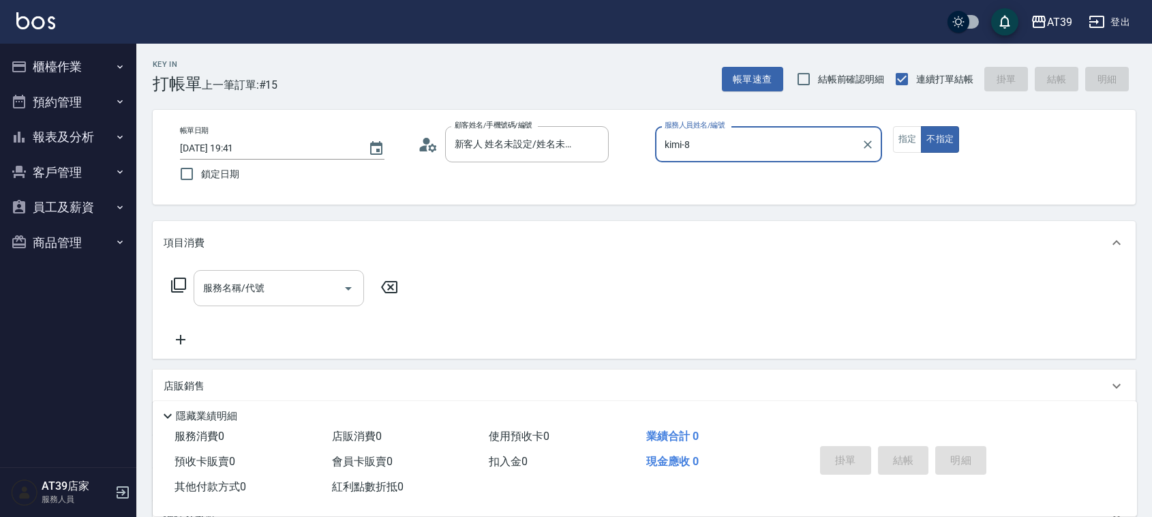
click at [265, 290] on input "服務名稱/代號" at bounding box center [269, 288] width 138 height 24
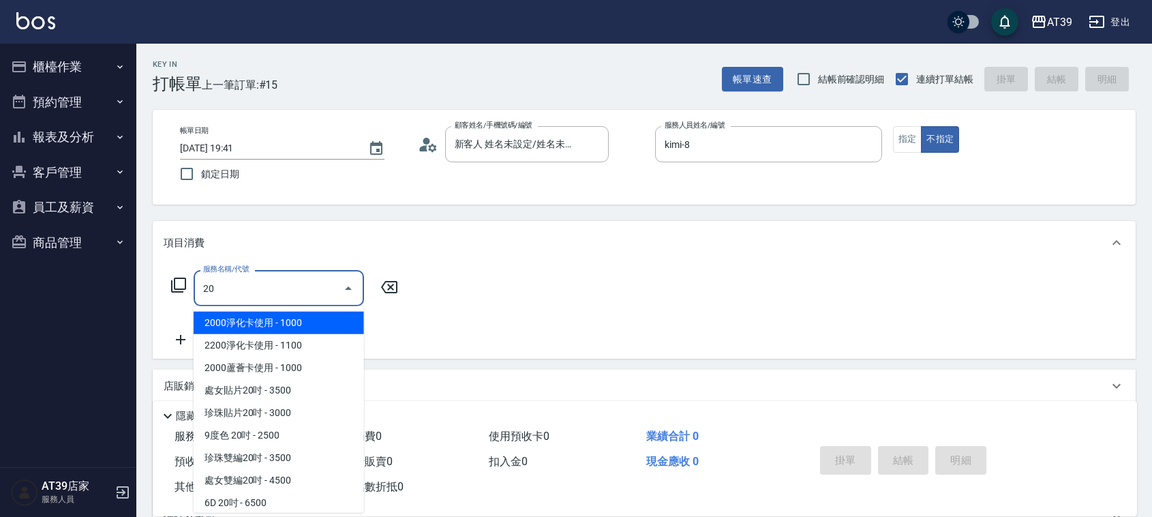
click at [270, 332] on span "2000淨化卡使用 - 1000" at bounding box center [279, 323] width 170 height 23
type input "2000淨化卡使用(603)"
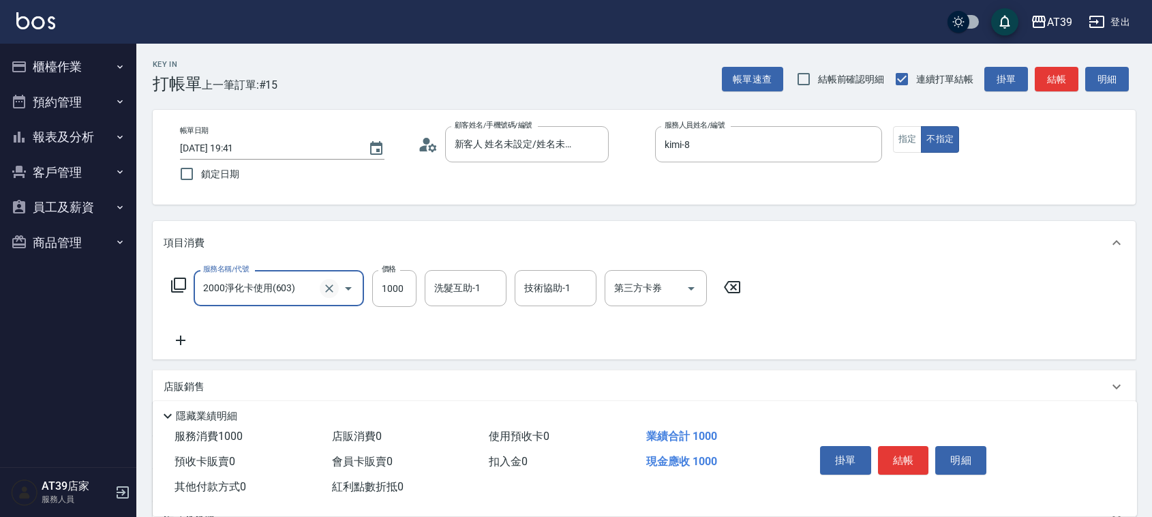
click at [331, 283] on icon "Clear" at bounding box center [330, 289] width 14 height 14
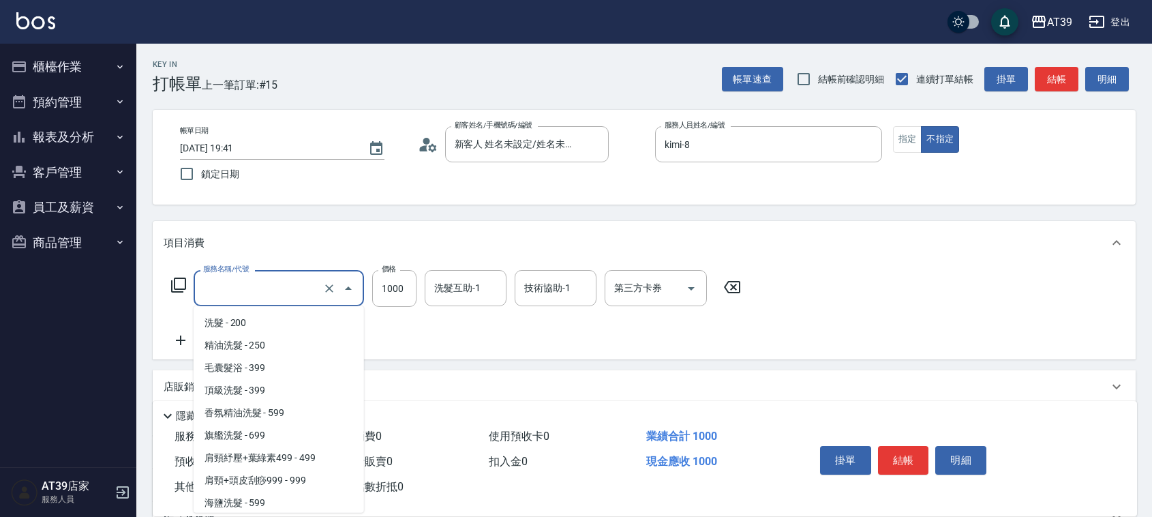
click at [290, 288] on input "服務名稱/代號" at bounding box center [260, 288] width 120 height 24
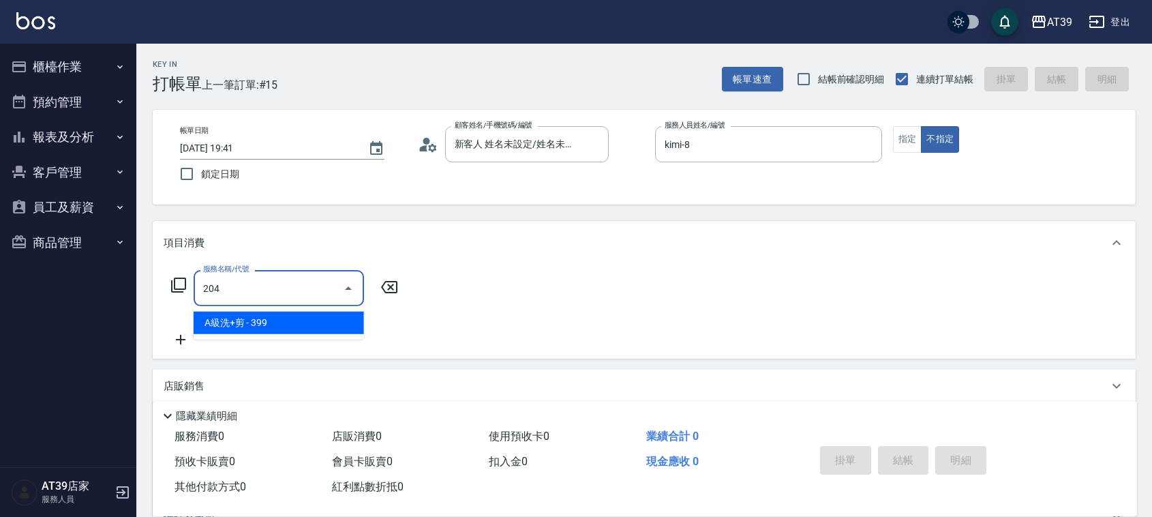
click at [302, 316] on span "A級洗+剪 - 399" at bounding box center [279, 323] width 170 height 23
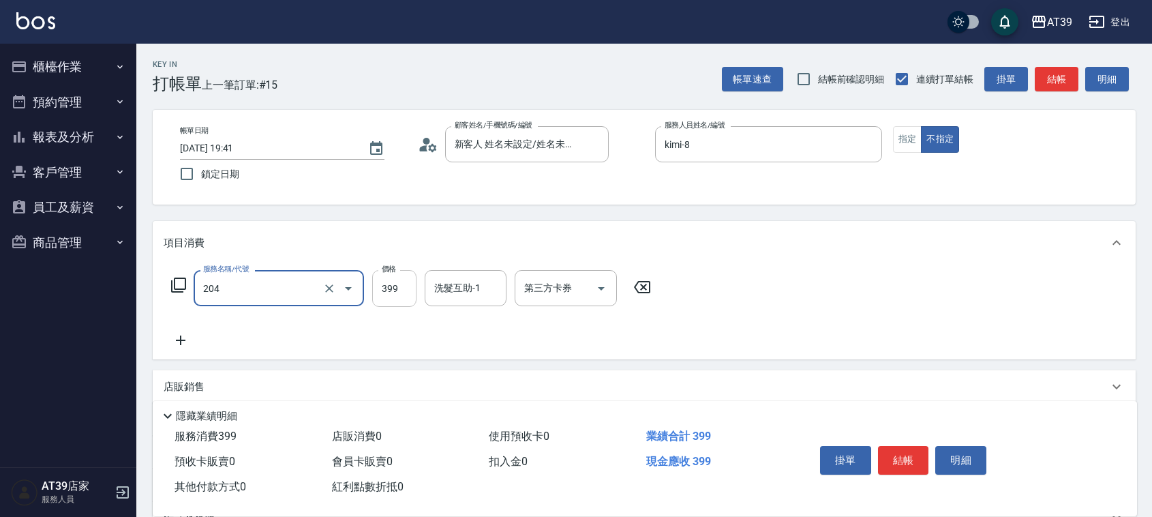
type input "A級洗+剪(204)"
click at [383, 292] on input "399" at bounding box center [394, 288] width 44 height 37
type input "400"
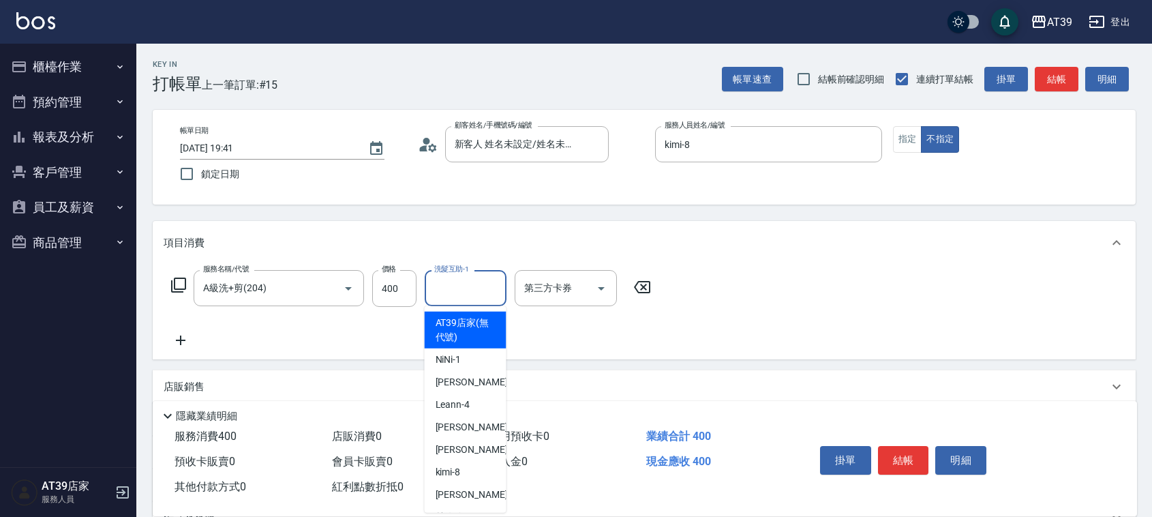
click at [472, 295] on input "洗髮互助-1" at bounding box center [466, 288] width 70 height 24
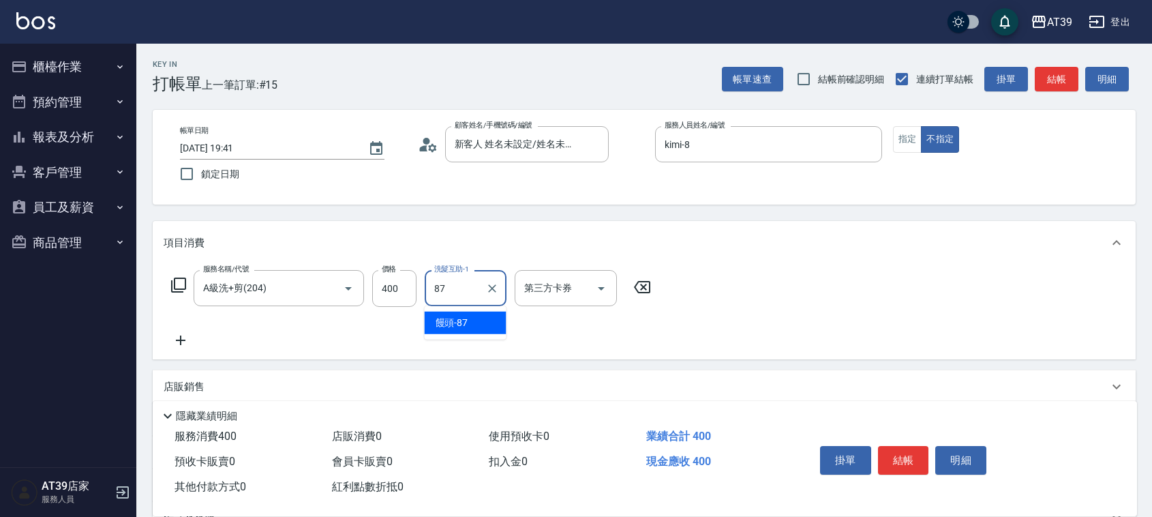
click at [477, 334] on ul "饅頭 -87" at bounding box center [466, 322] width 82 height 33
click at [486, 322] on div "饅頭 -87" at bounding box center [466, 323] width 82 height 23
type input "饅頭-87"
click at [1047, 83] on button "結帳" at bounding box center [1057, 79] width 44 height 25
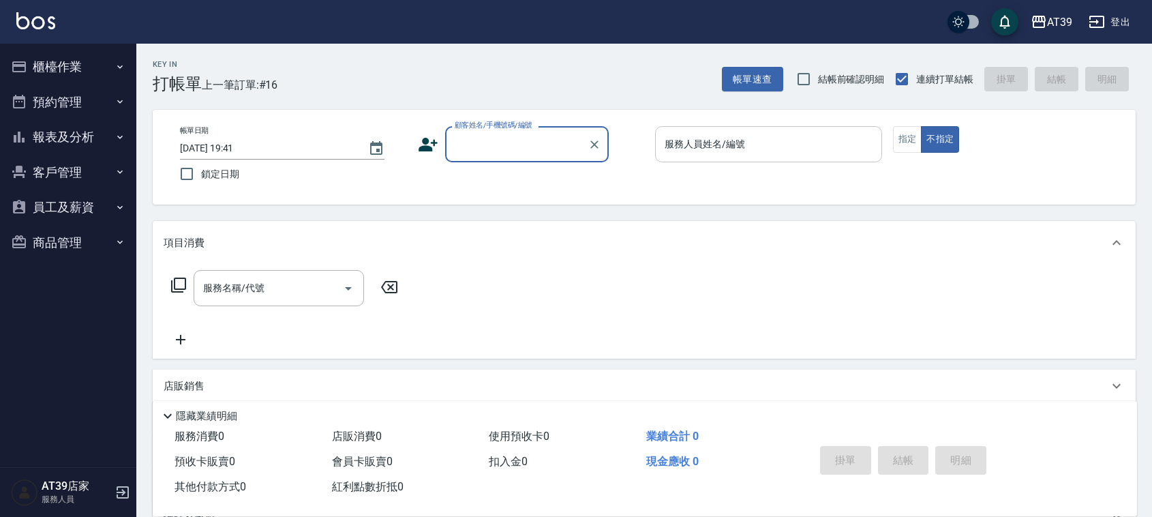
click at [798, 155] on input "服務人員姓名/編號" at bounding box center [768, 144] width 215 height 24
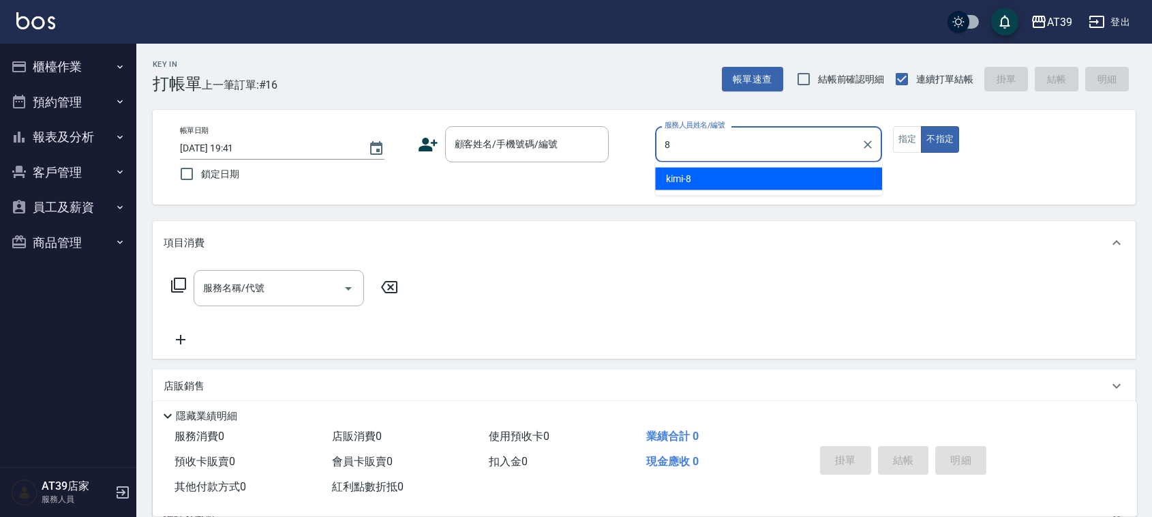
click at [789, 176] on div "kimi -8" at bounding box center [768, 179] width 227 height 23
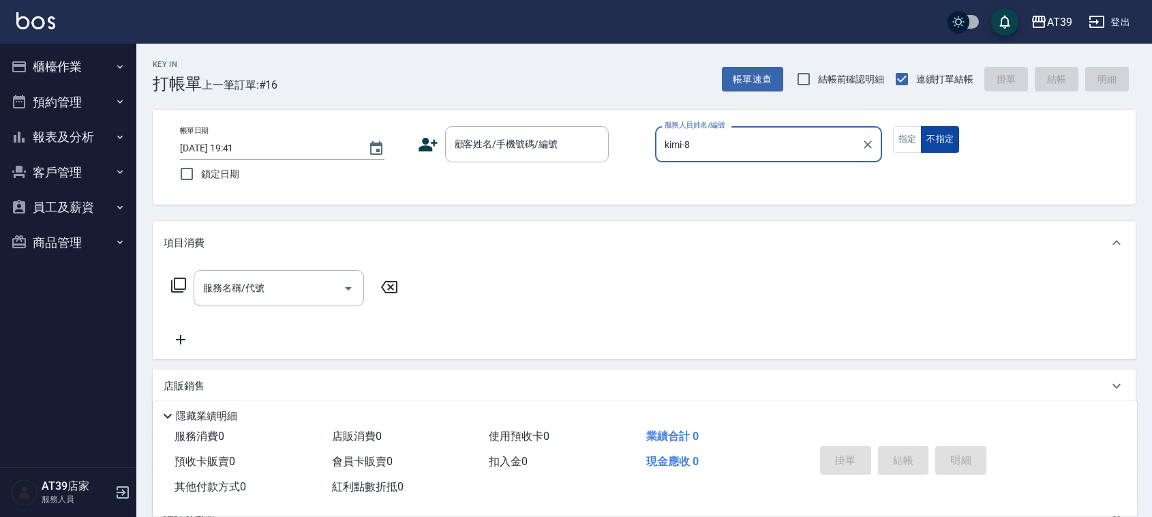
type input "kimi-8"
click at [928, 134] on button "不指定" at bounding box center [940, 139] width 38 height 27
click at [908, 136] on button "指定" at bounding box center [907, 139] width 29 height 27
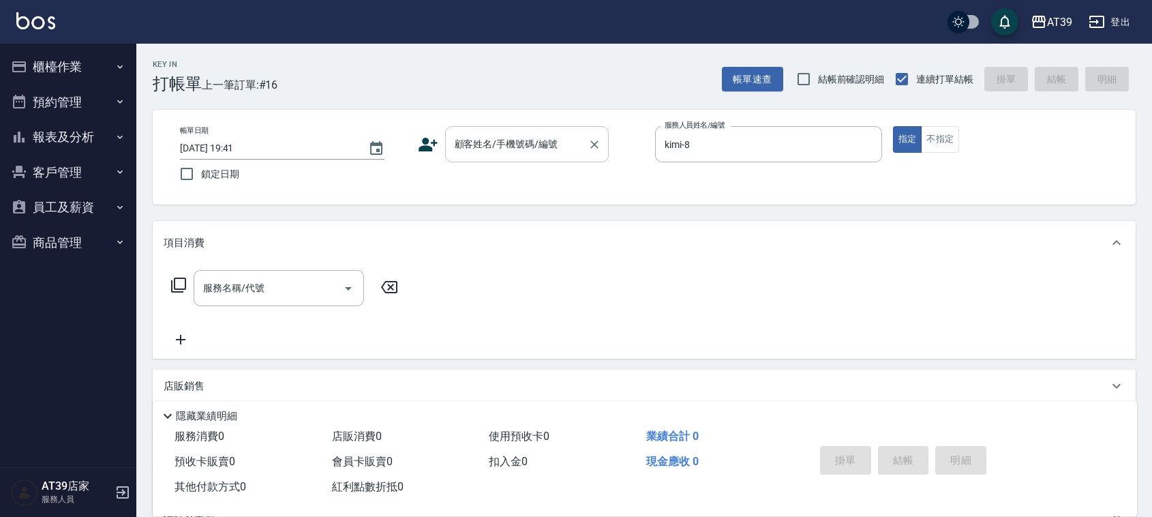
click at [525, 151] on input "顧客姓名/手機號碼/編號" at bounding box center [516, 144] width 131 height 24
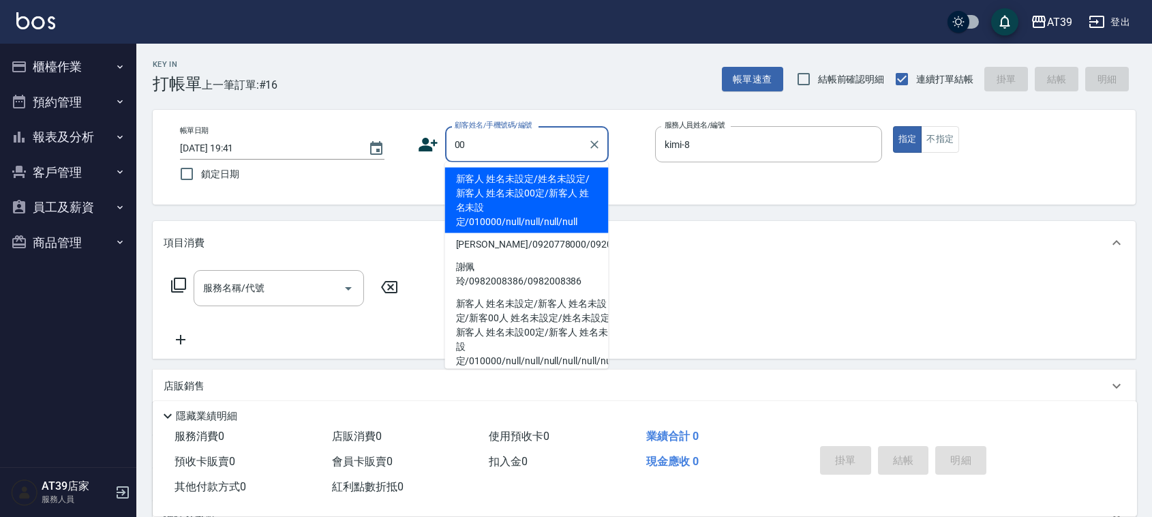
click at [503, 185] on li "新客人 姓名未設定/姓名未設定/新客人 姓名未設00定/新客人 姓名未設定/010000/null/null/null/null" at bounding box center [527, 200] width 164 height 65
type input "新客人 姓名未設定/姓名未設定/新客人 姓名未設00定/新客人 姓名未設定/010000/null/null/null/null"
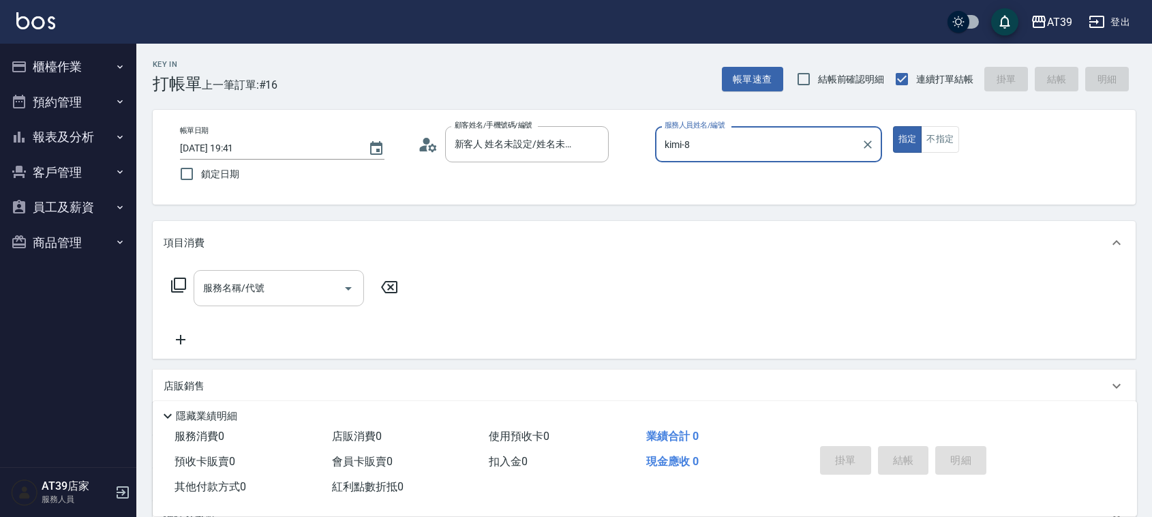
click at [275, 287] on input "服務名稱/代號" at bounding box center [269, 288] width 138 height 24
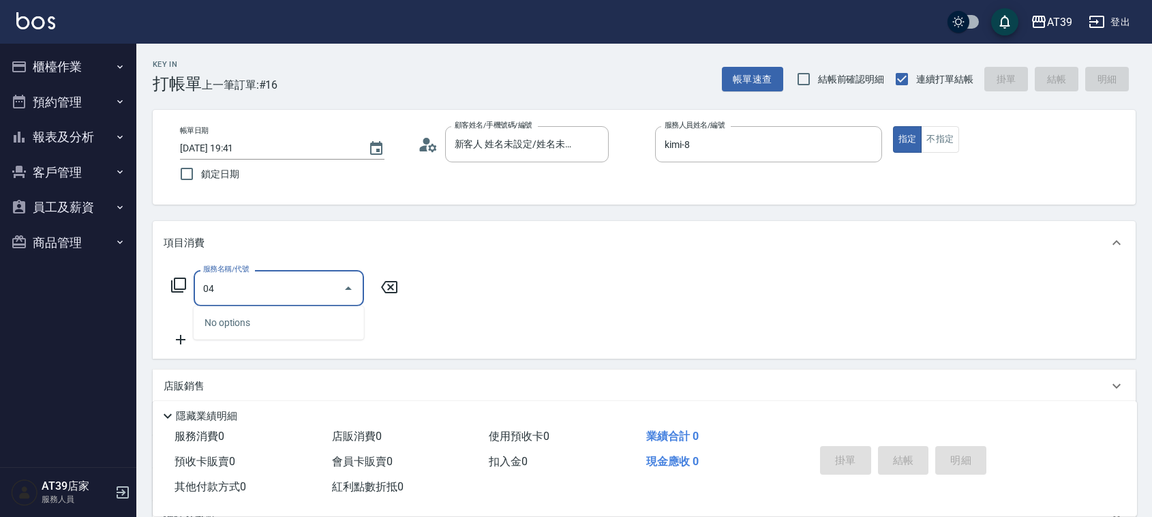
drag, startPoint x: 209, startPoint y: 295, endPoint x: 151, endPoint y: 304, distance: 58.7
click at [151, 304] on div "Key In 打帳單 上一筆訂單:#16 帳單速查 結帳前確認明細 連續打單結帳 掛單 結帳 明細 帳單日期 [DATE] 19:41 鎖定日期 顧客姓名/手…" at bounding box center [644, 354] width 1016 height 620
drag, startPoint x: 229, startPoint y: 290, endPoint x: 155, endPoint y: 285, distance: 73.8
click at [155, 285] on div "服務名稱/代號 04 服務名稱/代號" at bounding box center [644, 312] width 983 height 94
click at [250, 312] on span "A級洗+剪 - 399" at bounding box center [279, 323] width 170 height 23
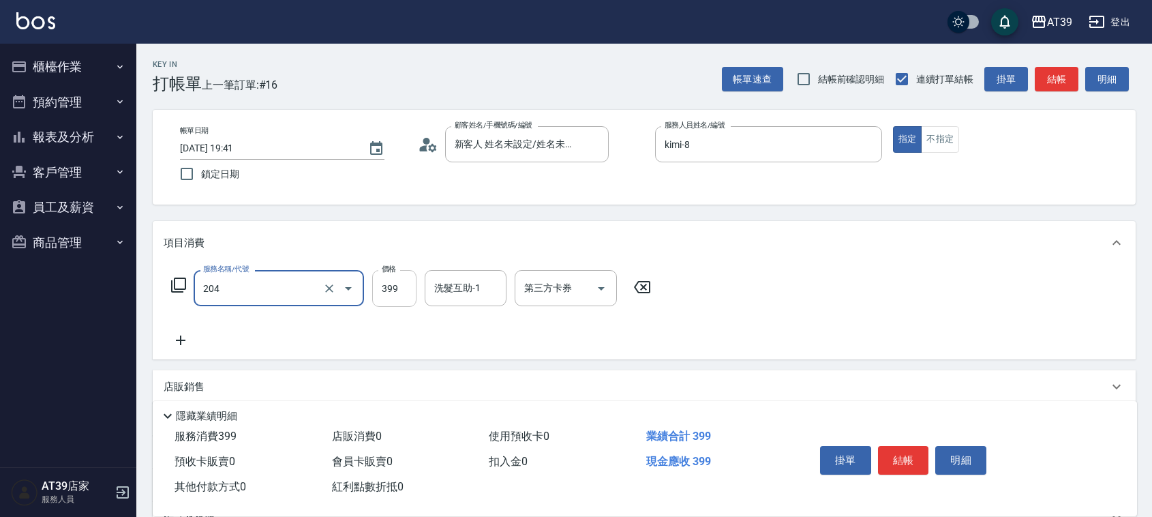
type input "A級洗+剪(204)"
click at [382, 278] on input "399" at bounding box center [394, 288] width 44 height 37
type input "500"
click at [1068, 70] on button "結帳" at bounding box center [1057, 79] width 44 height 25
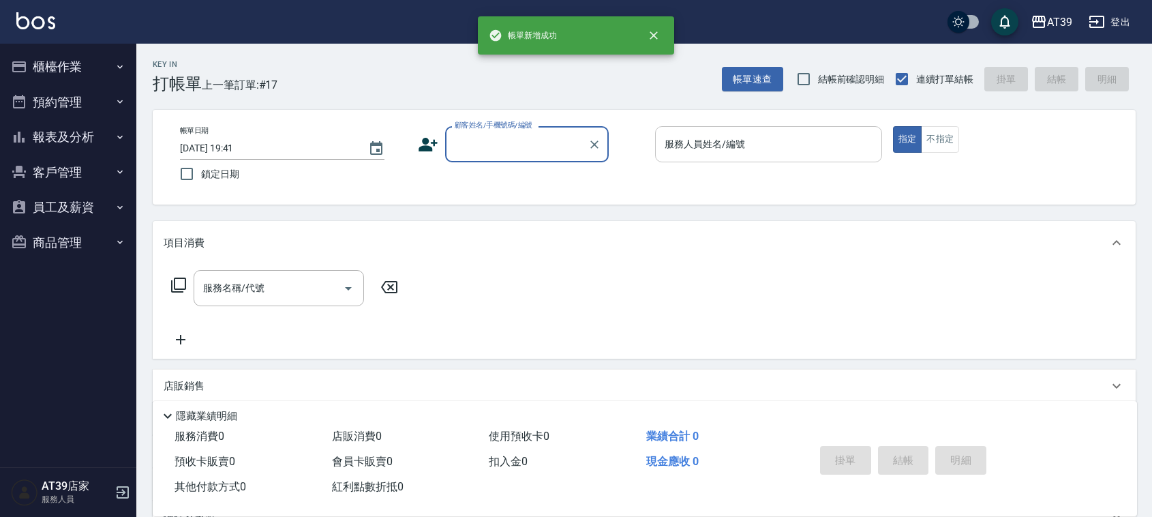
click at [706, 142] on div "服務人員姓名/編號 服務人員姓名/編號" at bounding box center [768, 144] width 227 height 36
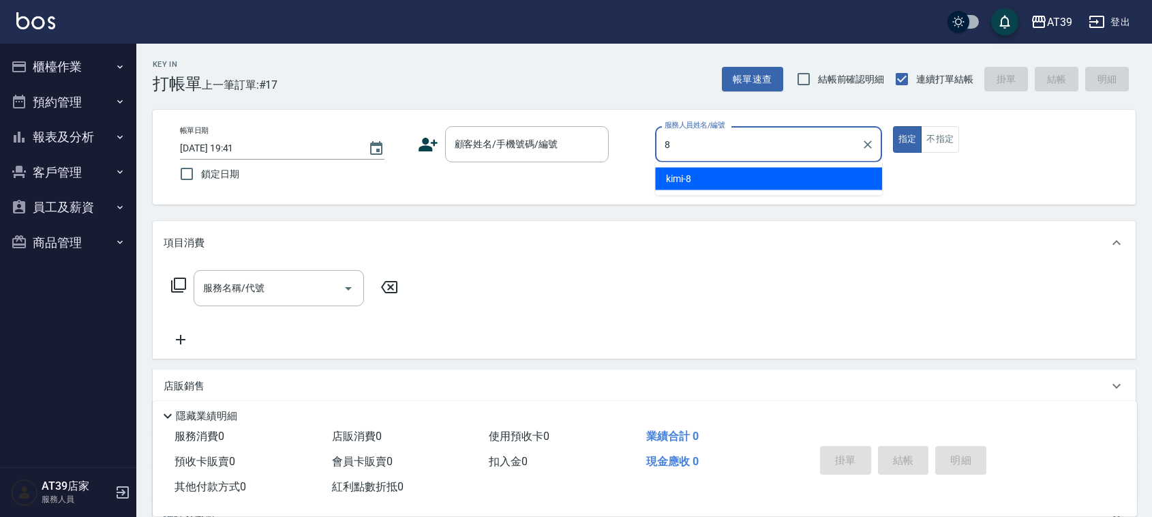
drag, startPoint x: 696, startPoint y: 164, endPoint x: 653, endPoint y: 177, distance: 44.2
click at [696, 165] on ul "kimi -8" at bounding box center [768, 178] width 227 height 33
type input "8"
click at [653, 177] on div "帳單日期 [DATE] 19:41 鎖定日期 顧客姓名/手機號碼/編號 顧客姓名/手機號碼/編號 服務人員姓名/編號 服務人員姓名/編號 指定 不指定" at bounding box center [644, 157] width 951 height 62
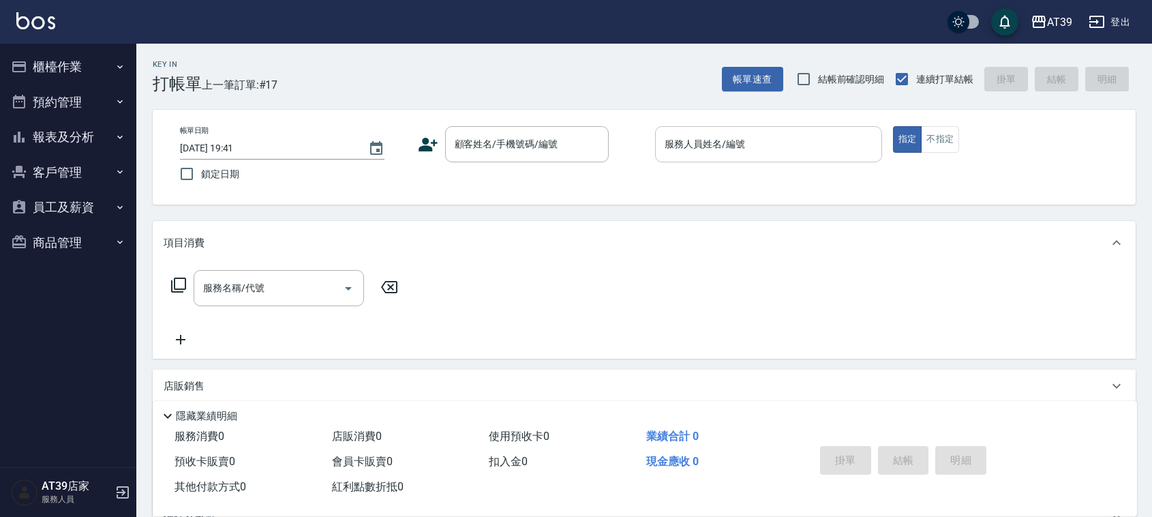
click at [714, 141] on input "服務人員姓名/編號" at bounding box center [768, 144] width 215 height 24
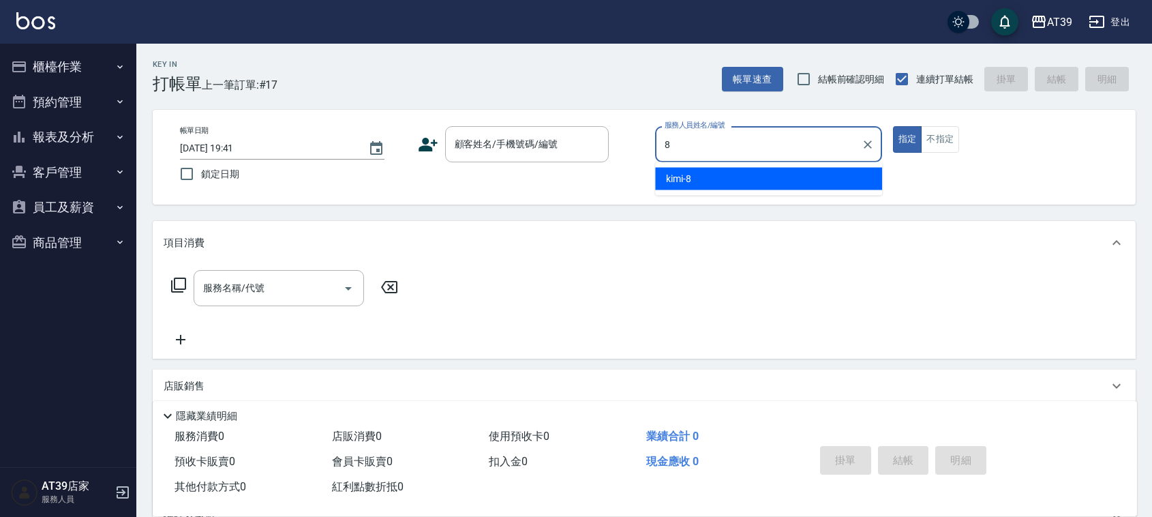
click at [711, 173] on div "kimi -8" at bounding box center [768, 179] width 227 height 23
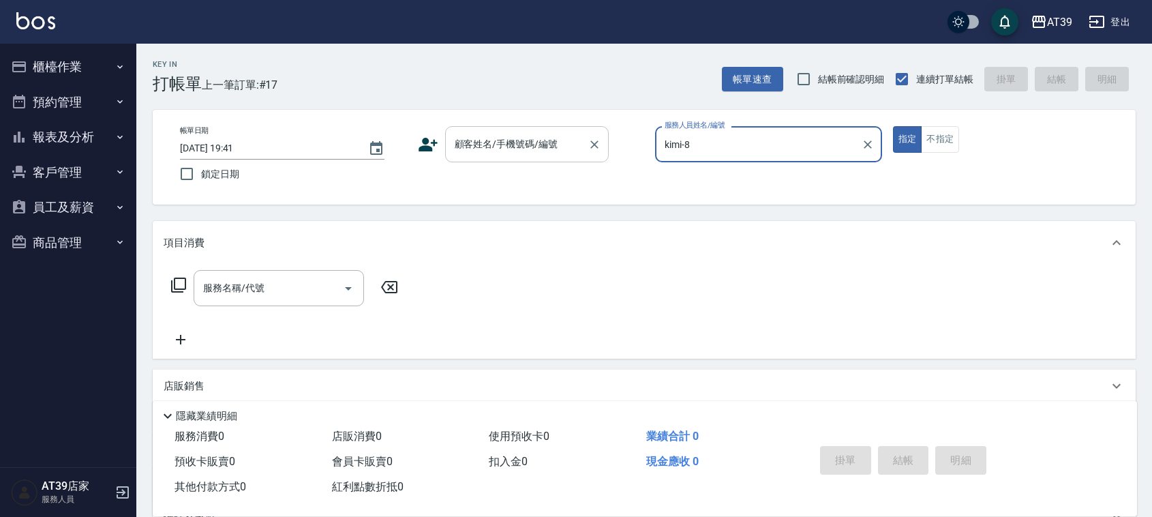
type input "kimi-8"
click at [506, 148] on div "顧客姓名/手機號碼/編號 顧客姓名/手機號碼/編號" at bounding box center [527, 144] width 164 height 36
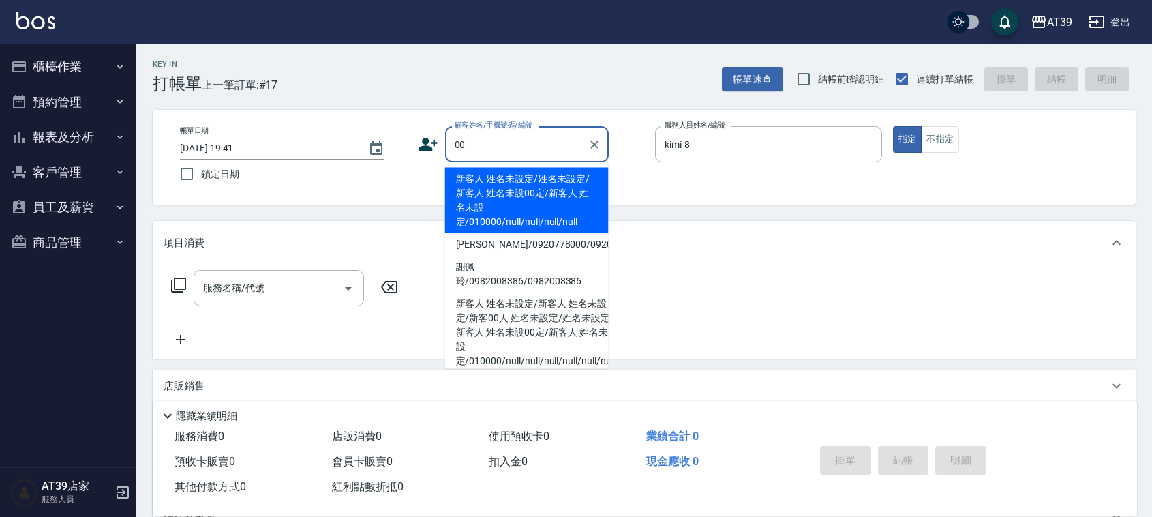
click at [508, 192] on li "新客人 姓名未設定/姓名未設定/新客人 姓名未設00定/新客人 姓名未設定/010000/null/null/null/null" at bounding box center [527, 200] width 164 height 65
type input "新客人 姓名未設定/姓名未設定/新客人 姓名未設00定/新客人 姓名未設定/010000/null/null/null/null"
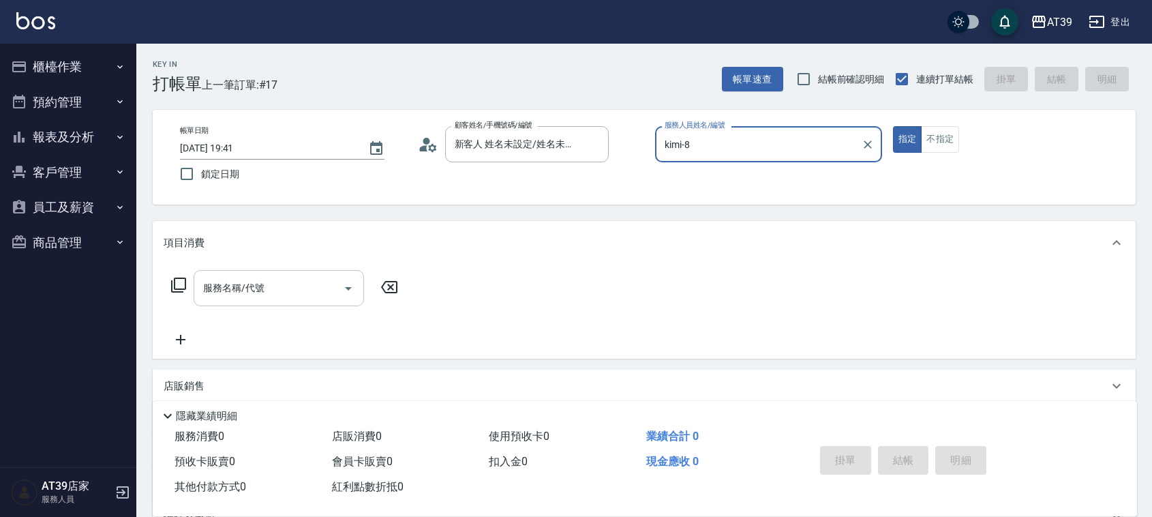
click at [319, 282] on input "服務名稱/代號" at bounding box center [269, 288] width 138 height 24
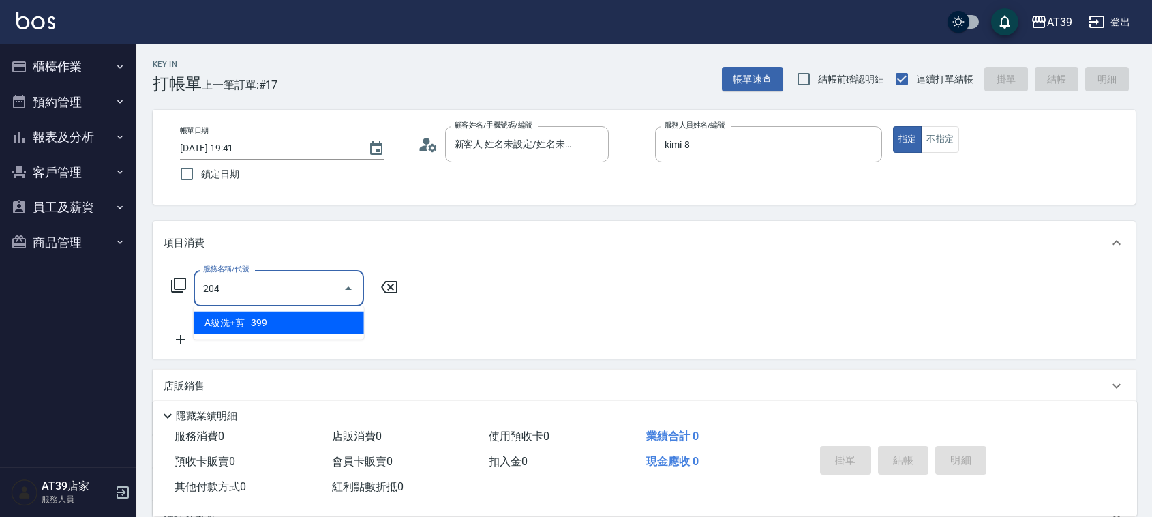
click at [312, 331] on span "A級洗+剪 - 399" at bounding box center [279, 323] width 170 height 23
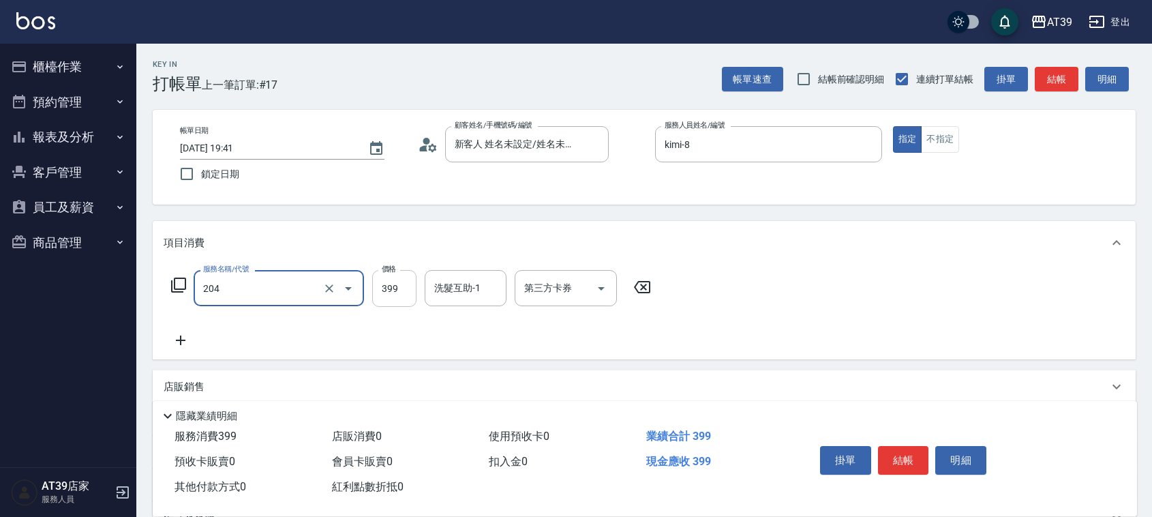
type input "A級洗+剪(204)"
click at [376, 288] on input "399" at bounding box center [394, 288] width 44 height 37
type input "500"
click at [1049, 85] on button "結帳" at bounding box center [1057, 79] width 44 height 25
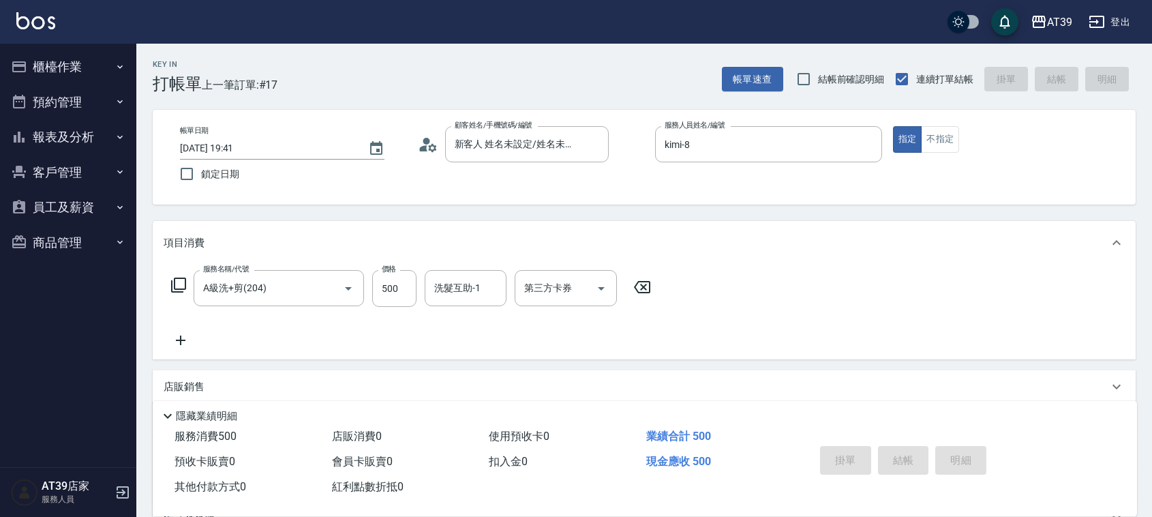
type input "[DATE] 19:42"
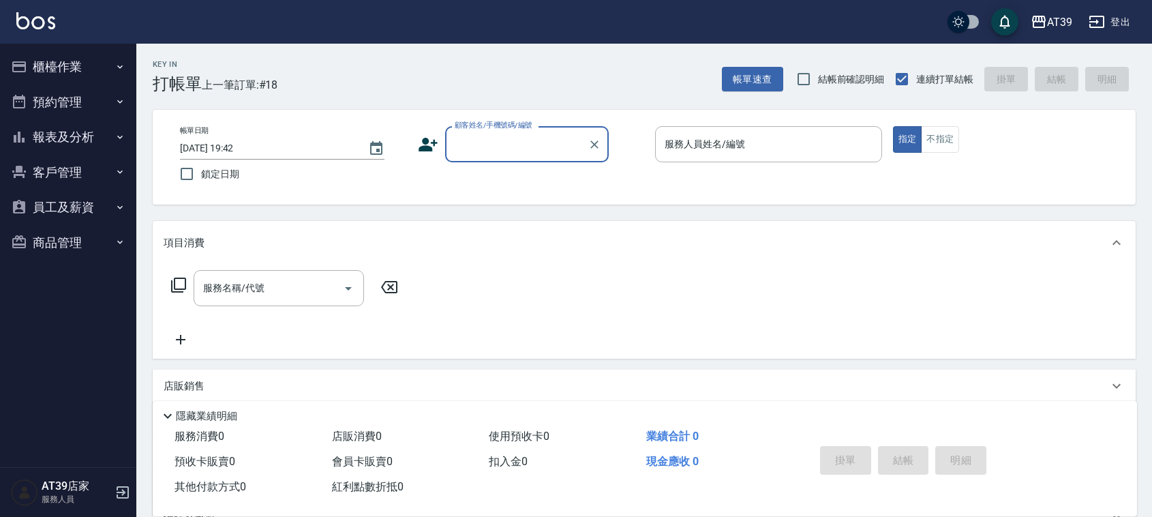
click at [76, 123] on button "報表及分析" at bounding box center [67, 136] width 125 height 35
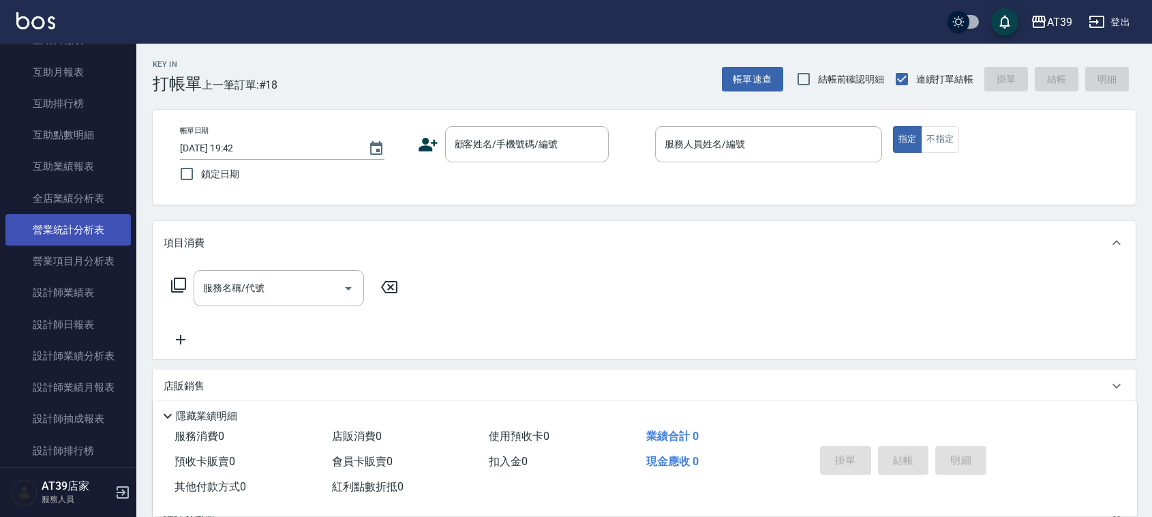
scroll to position [256, 0]
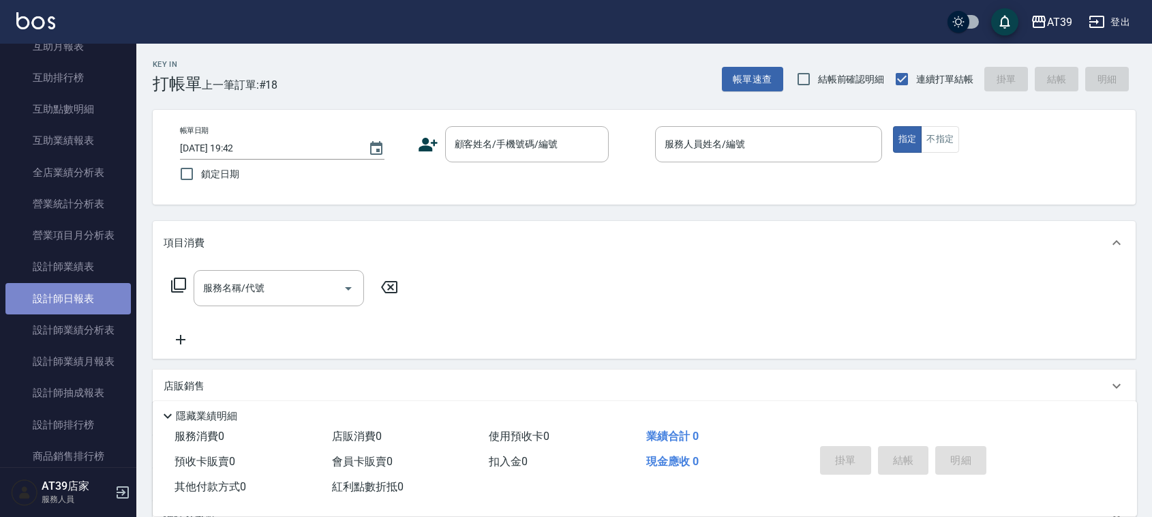
click at [72, 290] on link "設計師日報表" at bounding box center [67, 298] width 125 height 31
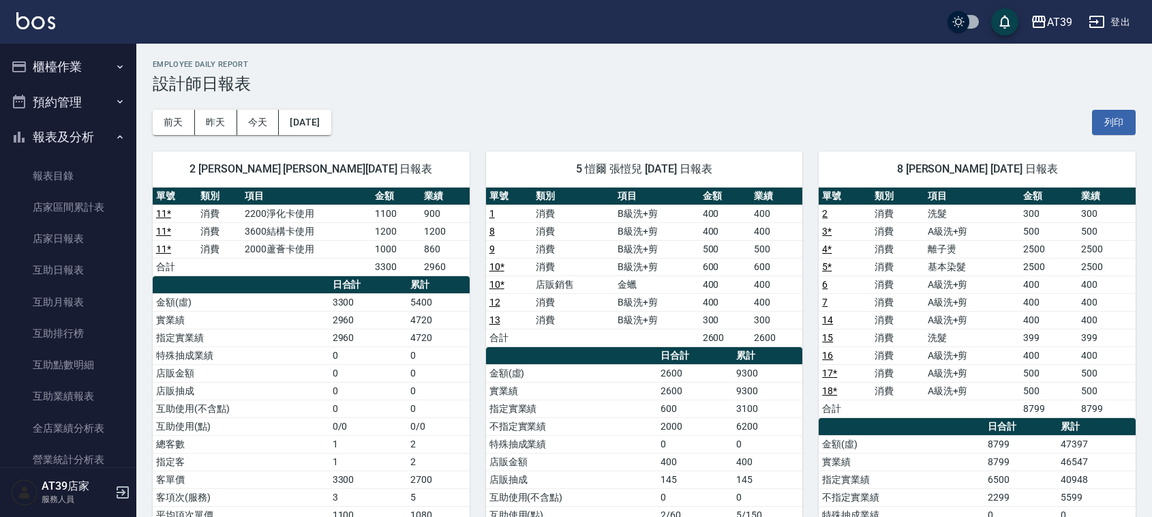
click at [79, 65] on button "櫃檯作業" at bounding box center [67, 66] width 125 height 35
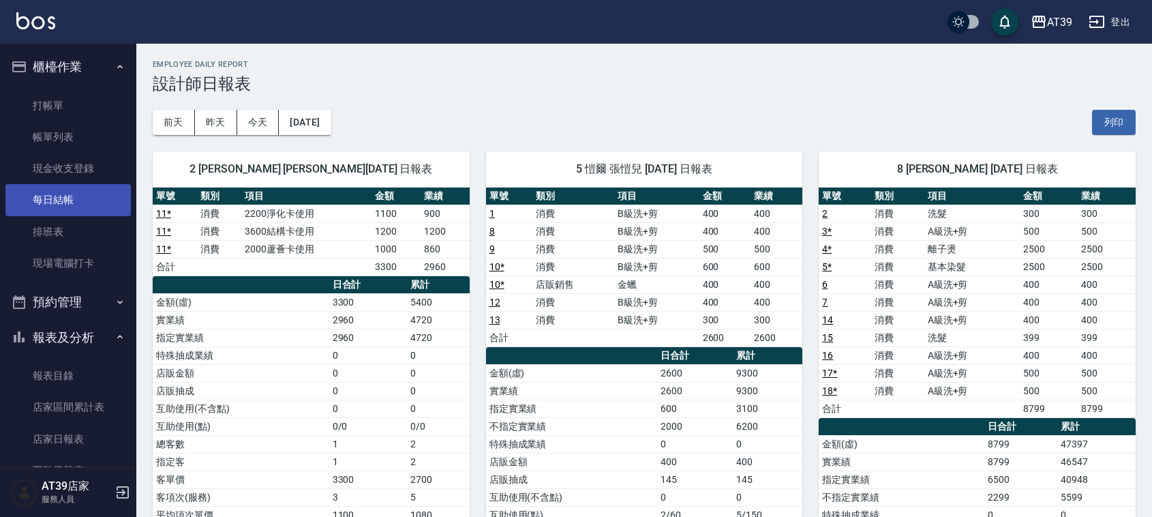
click at [83, 199] on link "每日結帳" at bounding box center [67, 199] width 125 height 31
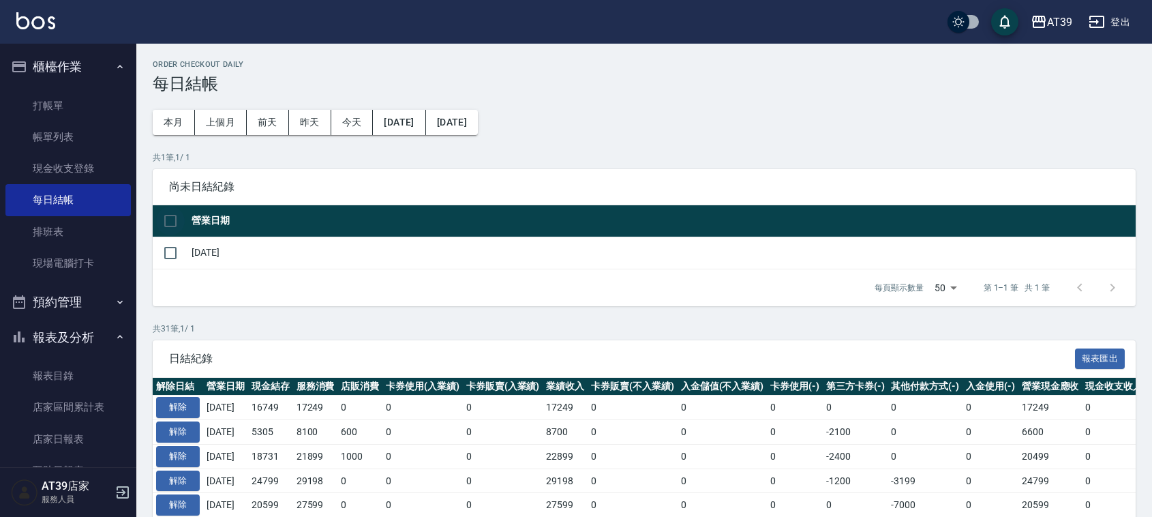
click at [170, 220] on input "checkbox" at bounding box center [170, 221] width 29 height 29
checkbox input "true"
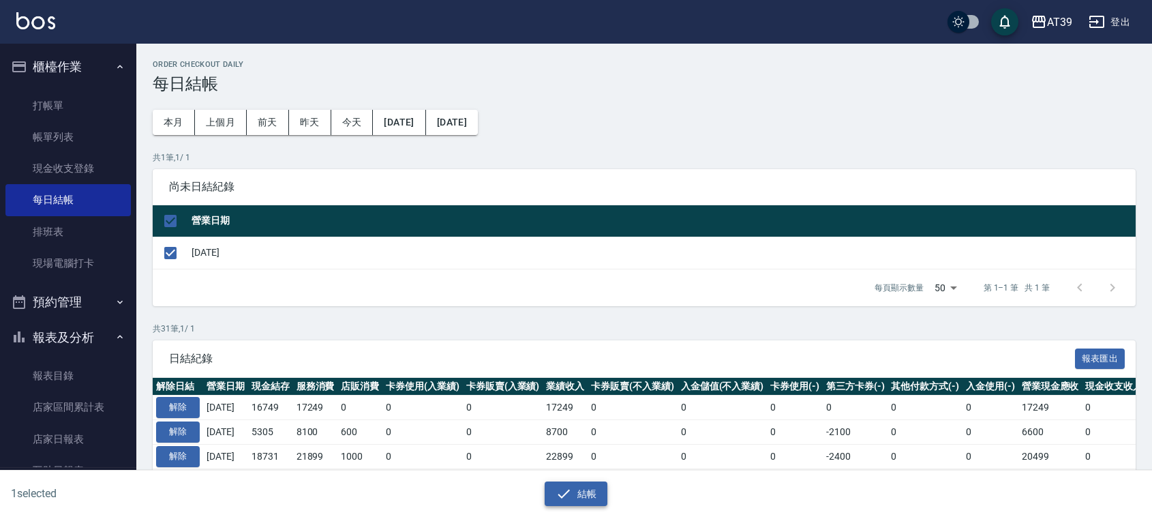
click at [599, 492] on button "結帳" at bounding box center [576, 493] width 63 height 25
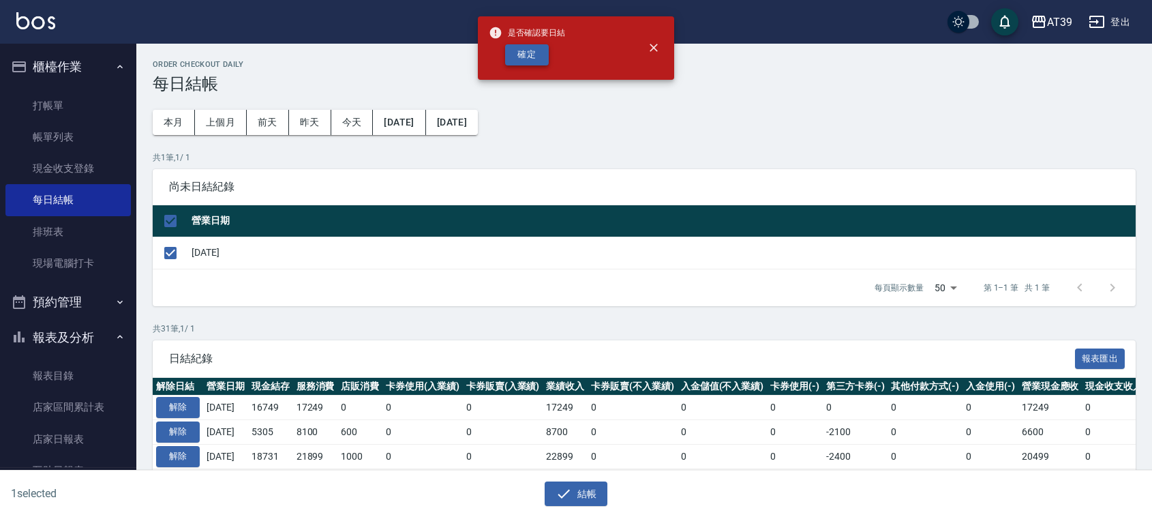
click at [539, 56] on button "確定" at bounding box center [527, 54] width 44 height 21
checkbox input "false"
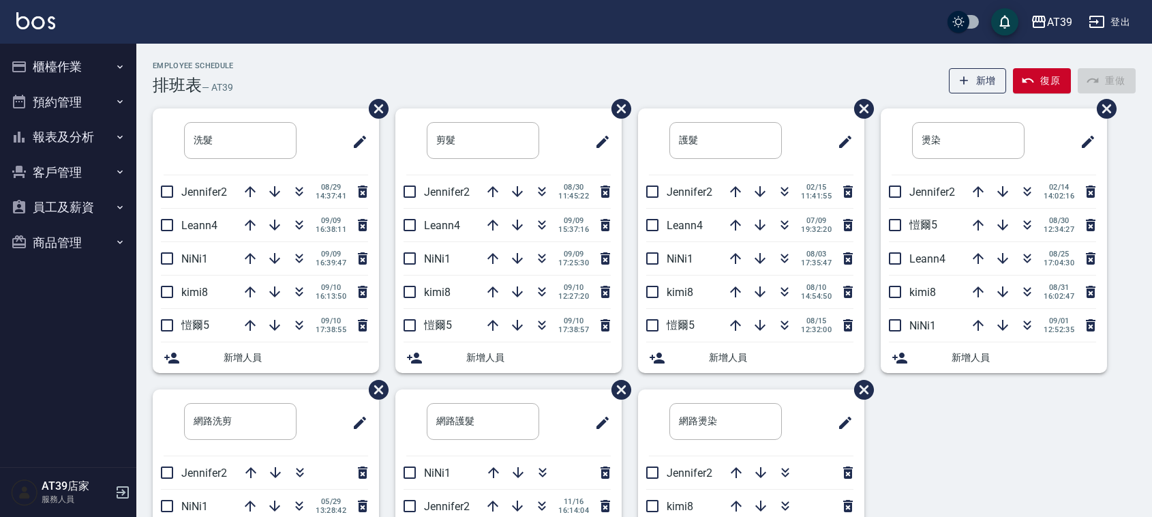
click at [543, 85] on div "Employee Schedule 排班表 — AT39 新增 復原 重做" at bounding box center [644, 77] width 983 height 33
click at [543, 292] on icon "button" at bounding box center [542, 292] width 16 height 16
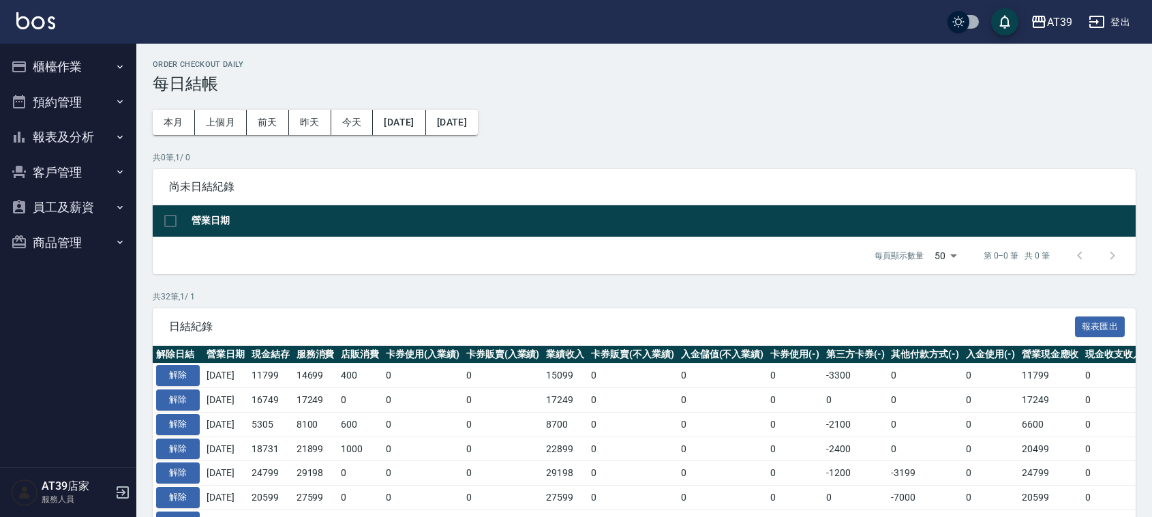
click at [76, 121] on button "報表及分析" at bounding box center [67, 136] width 125 height 35
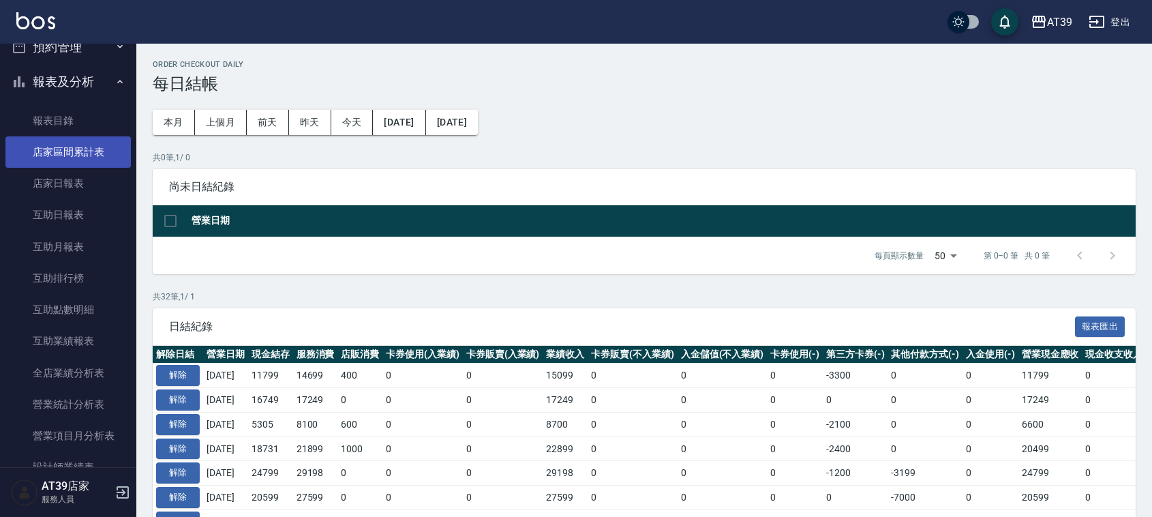
scroll to position [85, 0]
click at [104, 149] on link "店家日報表" at bounding box center [67, 153] width 125 height 31
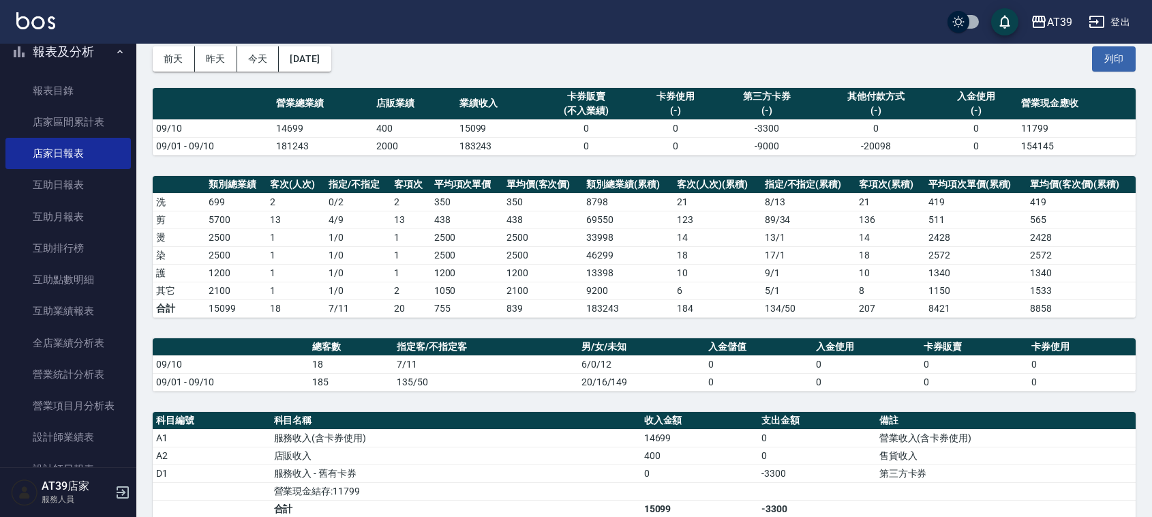
scroll to position [256, 0]
